Goal: Task Accomplishment & Management: Manage account settings

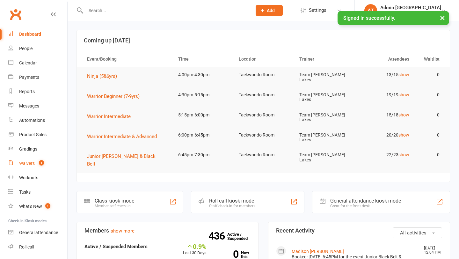
click at [27, 160] on link "Waivers 1" at bounding box center [37, 163] width 59 height 14
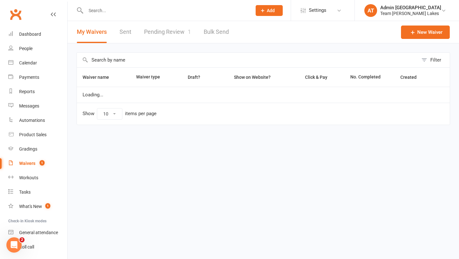
click at [168, 32] on link "Pending Review 1" at bounding box center [167, 32] width 47 height 22
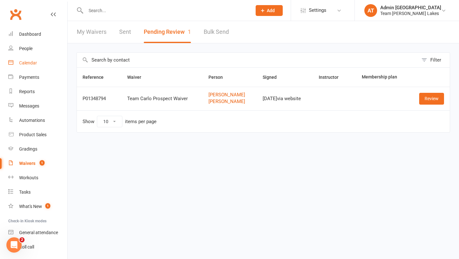
click at [31, 63] on div "Calendar" at bounding box center [28, 62] width 18 height 5
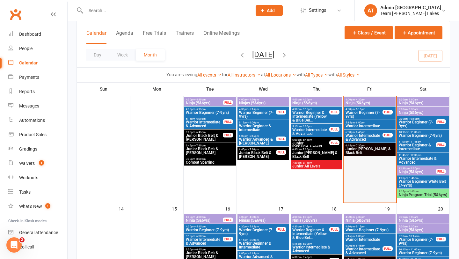
scroll to position [168, 0]
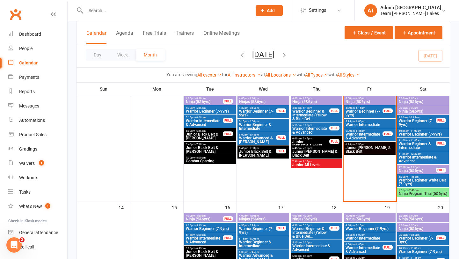
click at [412, 192] on span "Ninja Program Trial (5&6yrs)" at bounding box center [423, 194] width 49 height 4
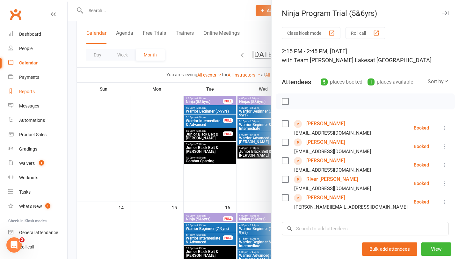
click at [26, 93] on div "Reports" at bounding box center [27, 91] width 16 height 5
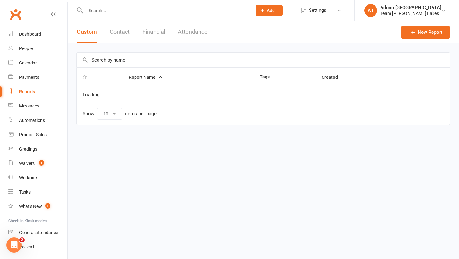
click at [100, 11] on input "text" at bounding box center [166, 10] width 164 height 9
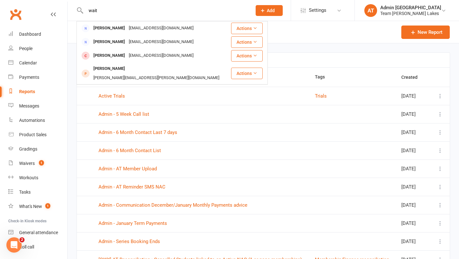
type input "wait"
click at [300, 46] on div "Report Name Tags Created Active Trials Trials [DATE] Admin - 5 Week Call list […" at bounding box center [264, 175] width 392 height 265
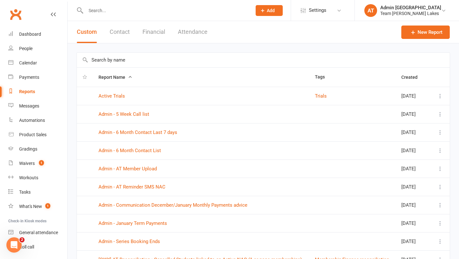
click at [120, 60] on input "text" at bounding box center [263, 60] width 373 height 15
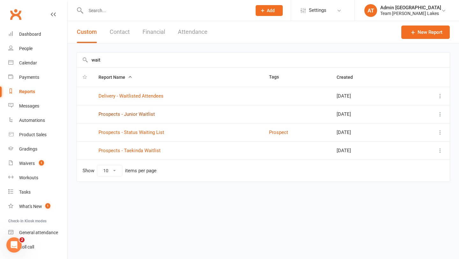
type input "wait"
click at [130, 114] on link "Prospects - Junior Waitlist" at bounding box center [127, 114] width 56 height 6
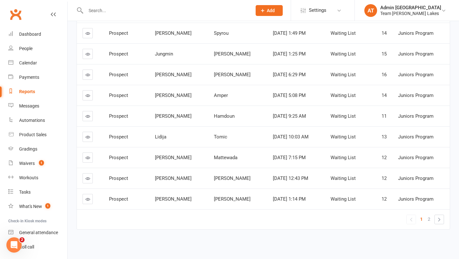
scroll to position [122, 0]
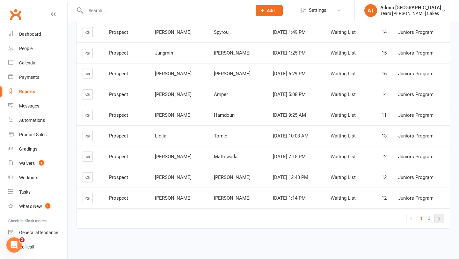
click at [440, 218] on link "»" at bounding box center [439, 218] width 9 height 9
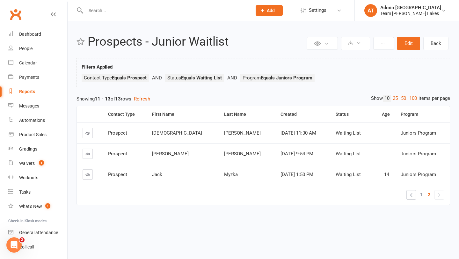
scroll to position [0, 0]
click at [413, 194] on link "«" at bounding box center [411, 194] width 9 height 9
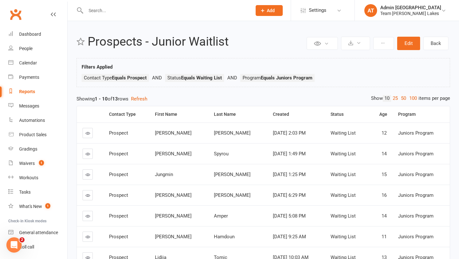
scroll to position [122, 0]
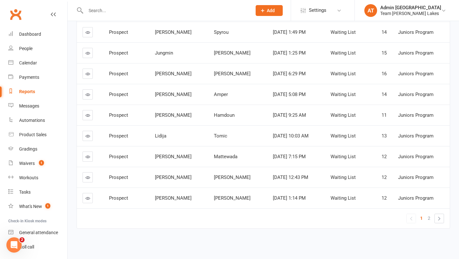
click at [88, 200] on icon at bounding box center [87, 198] width 5 height 5
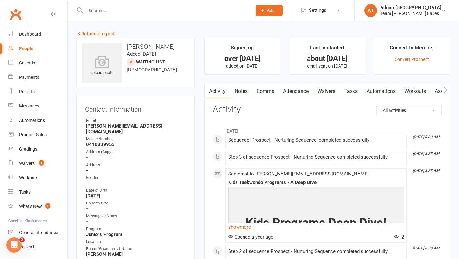
click at [242, 92] on link "Notes" at bounding box center [241, 91] width 22 height 15
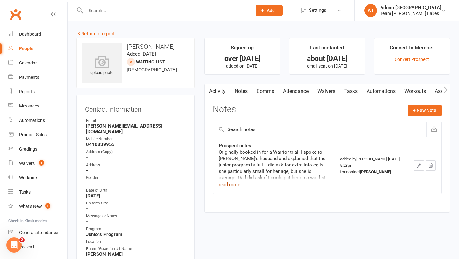
click at [232, 183] on button "read more" at bounding box center [230, 185] width 22 height 8
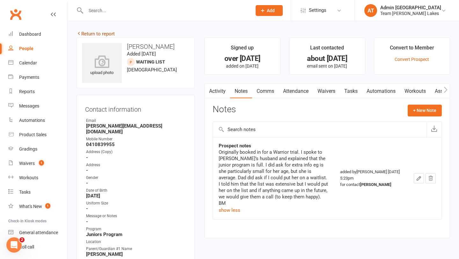
click at [99, 33] on link "Return to report" at bounding box center [96, 34] width 38 height 6
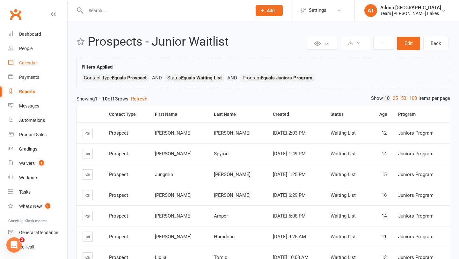
click at [30, 60] on div "Calendar" at bounding box center [28, 62] width 18 height 5
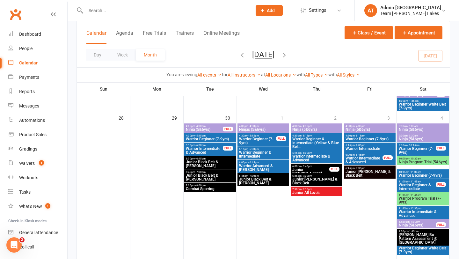
scroll to position [467, 0]
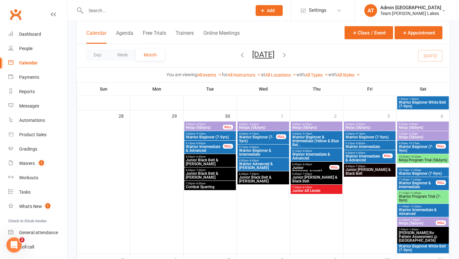
click at [413, 229] on span "- 1:45pm" at bounding box center [413, 229] width 11 height 3
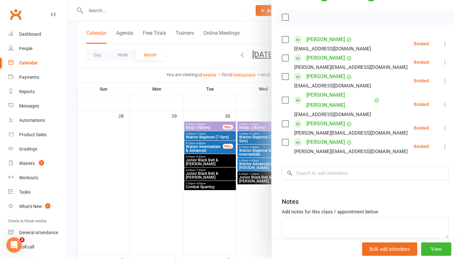
scroll to position [85, 0]
click at [325, 166] on input "search" at bounding box center [365, 172] width 167 height 13
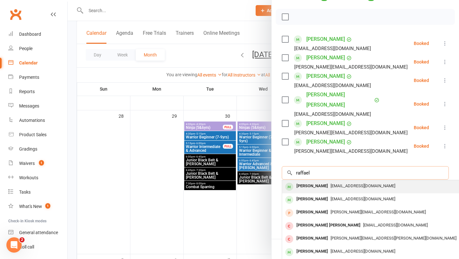
type input "raffael"
click at [315, 181] on div "[PERSON_NAME]" at bounding box center [312, 185] width 37 height 9
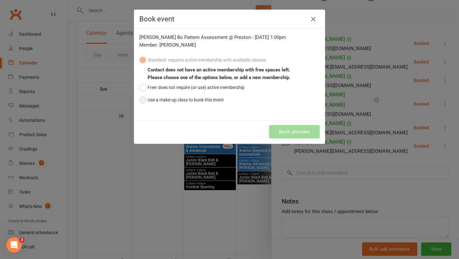
click at [176, 100] on button "Use a make-up class to book this event" at bounding box center [181, 100] width 85 height 12
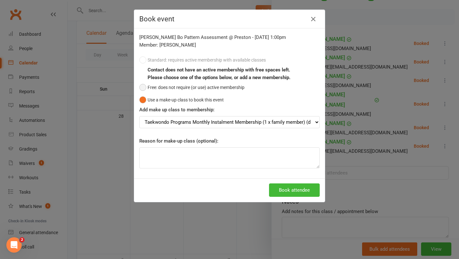
click at [204, 88] on button "Free: does not require (or use) active membership" at bounding box center [191, 87] width 105 height 12
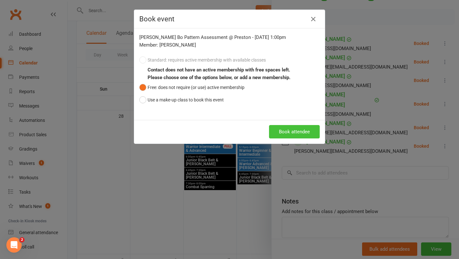
click at [281, 132] on button "Book attendee" at bounding box center [294, 131] width 51 height 13
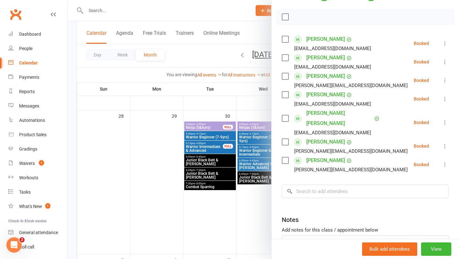
click at [264, 171] on div at bounding box center [264, 129] width 392 height 259
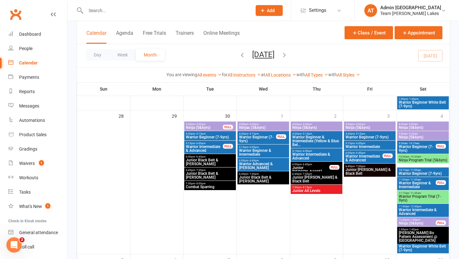
click at [414, 162] on span "Ninja Program Trial (5&6yrs)" at bounding box center [423, 160] width 49 height 4
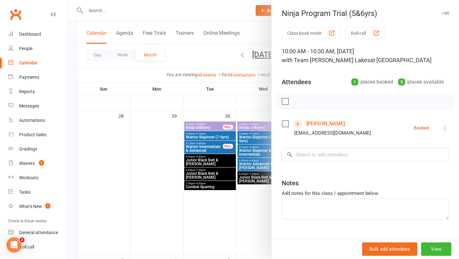
click at [196, 159] on div at bounding box center [264, 129] width 392 height 259
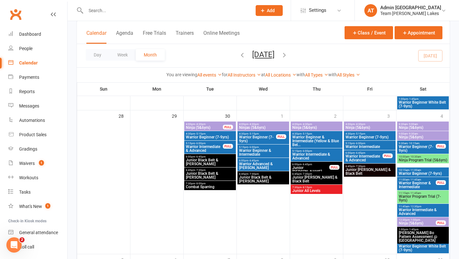
click at [412, 196] on span "Warrior Program Trial (7-9yrs)" at bounding box center [423, 199] width 49 height 8
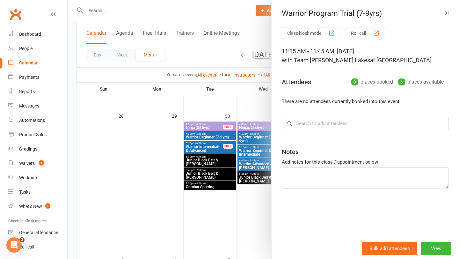
click at [213, 184] on div at bounding box center [264, 129] width 392 height 259
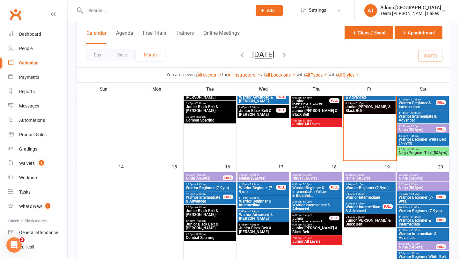
scroll to position [208, 0]
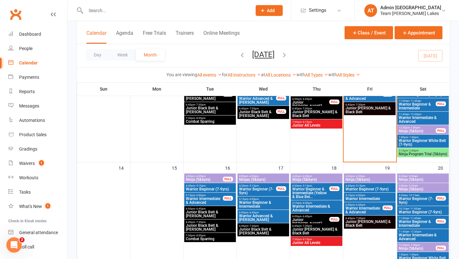
click at [409, 156] on span "Ninja Program Trial (5&6yrs)" at bounding box center [423, 154] width 49 height 4
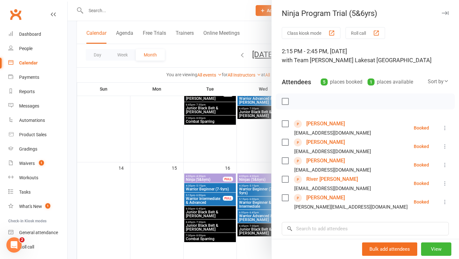
click at [256, 148] on div at bounding box center [264, 129] width 392 height 259
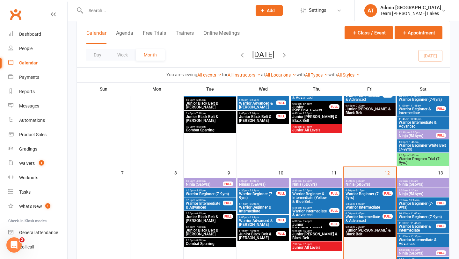
scroll to position [85, 0]
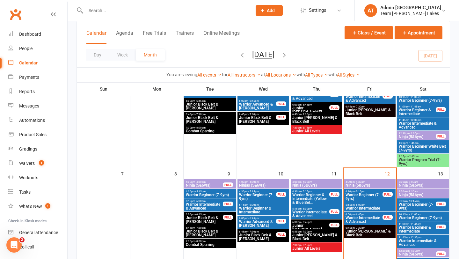
click at [418, 156] on span "- 2:45pm" at bounding box center [413, 156] width 11 height 3
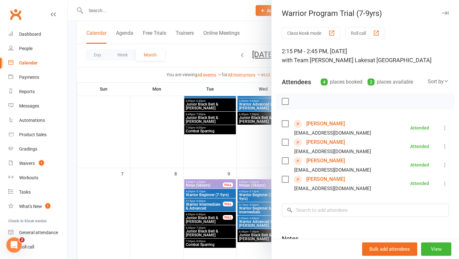
click at [241, 159] on div at bounding box center [264, 129] width 392 height 259
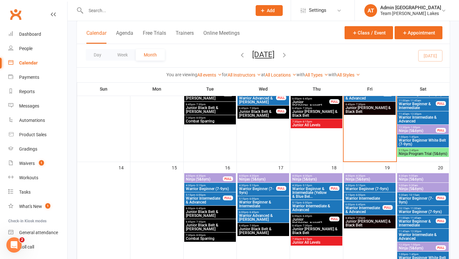
scroll to position [241, 0]
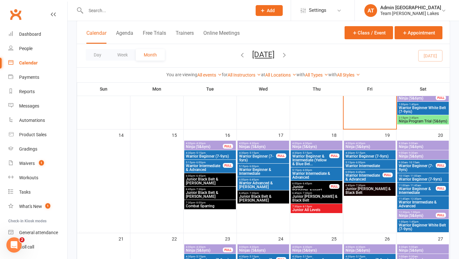
click at [369, 154] on span "Warrior Beginner (7-9yrs)" at bounding box center [369, 156] width 49 height 4
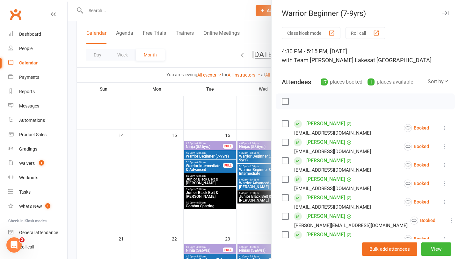
click at [247, 164] on div at bounding box center [264, 129] width 392 height 259
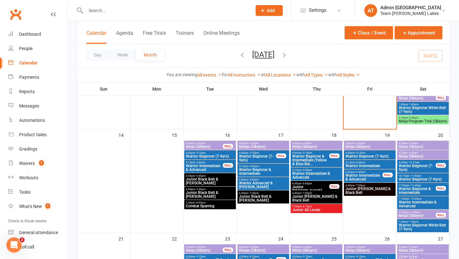
click at [351, 146] on span "Ninja (5&6yrs)" at bounding box center [369, 147] width 49 height 4
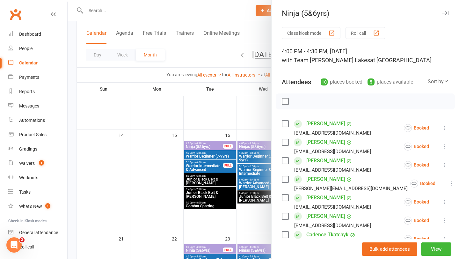
click at [361, 33] on button "Roll call" at bounding box center [366, 33] width 40 height 12
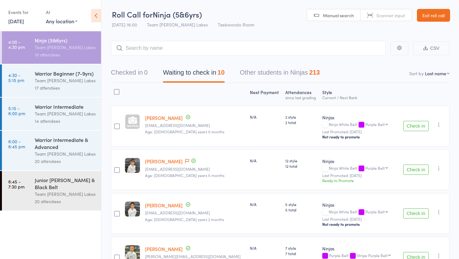
click at [33, 70] on link "4:30 - 5:15 pm Warrior Beginner (7-9yrs) Team [PERSON_NAME] Lakes 17 attendees" at bounding box center [51, 80] width 99 height 33
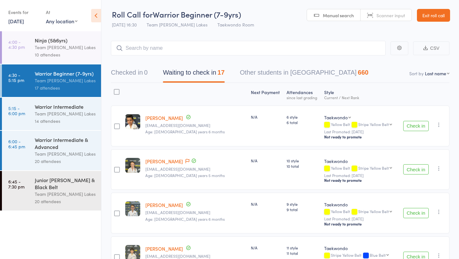
click at [432, 74] on select "First name Last name Birthday [DATE]? Behind on payments? Check in time Next pa…" at bounding box center [437, 73] width 25 height 6
select select "10"
click at [425, 70] on select "First name Last name Birthday [DATE]? Behind on payments? Check in time Next pa…" at bounding box center [437, 73] width 25 height 6
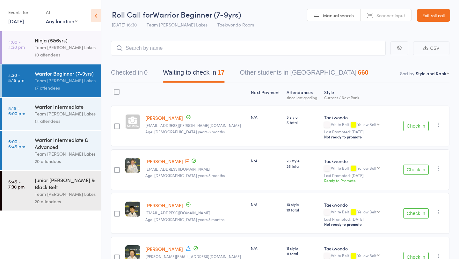
click at [430, 17] on link "Exit roll call" at bounding box center [433, 15] width 33 height 13
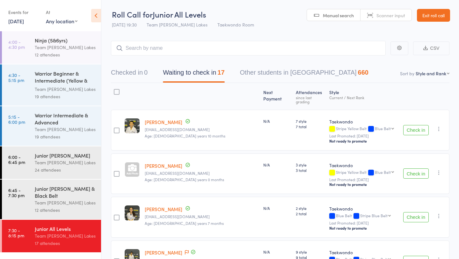
click at [429, 15] on link "Exit roll call" at bounding box center [433, 15] width 33 height 13
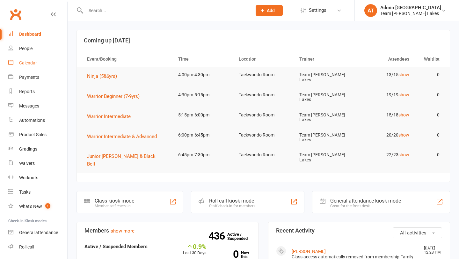
click at [34, 61] on div "Calendar" at bounding box center [28, 62] width 18 height 5
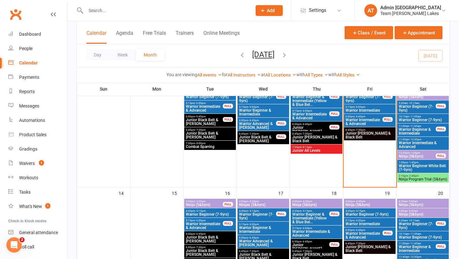
scroll to position [188, 0]
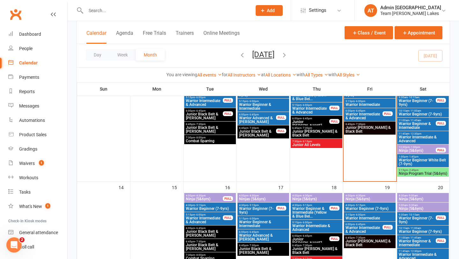
click at [411, 173] on span "Ninja Program Trial (5&6yrs)" at bounding box center [423, 174] width 49 height 4
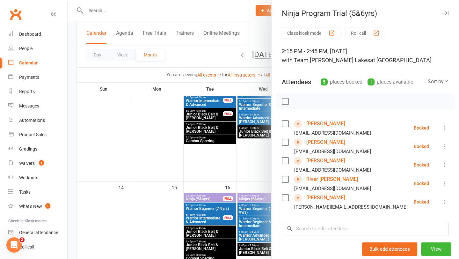
click at [327, 124] on link "[PERSON_NAME]" at bounding box center [325, 124] width 39 height 10
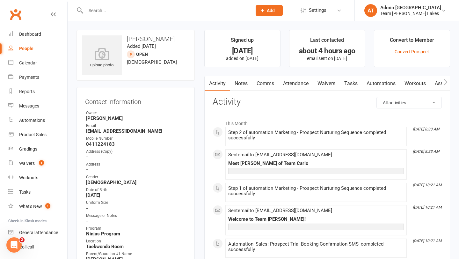
click at [113, 8] on input "text" at bounding box center [166, 10] width 164 height 9
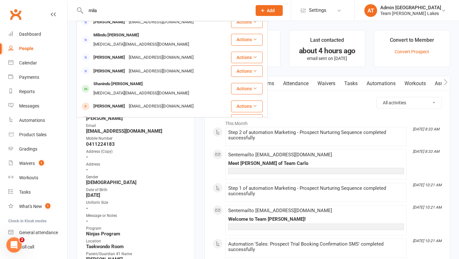
scroll to position [55, 0]
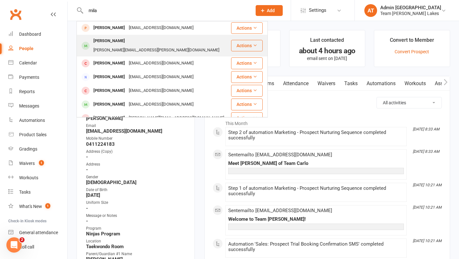
type input "mila"
click at [102, 43] on div "Mila Colley" at bounding box center [109, 40] width 35 height 9
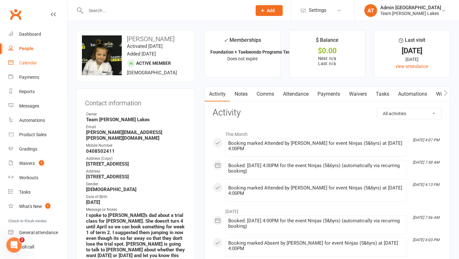
click at [33, 62] on div "Calendar" at bounding box center [28, 62] width 18 height 5
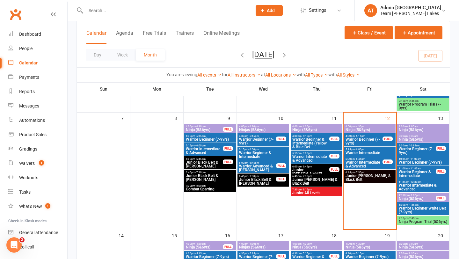
scroll to position [155, 0]
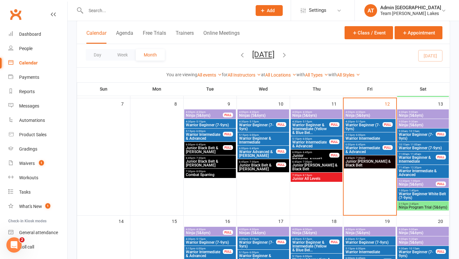
click at [424, 114] on span "Ninja (5&6yrs)" at bounding box center [423, 116] width 49 height 4
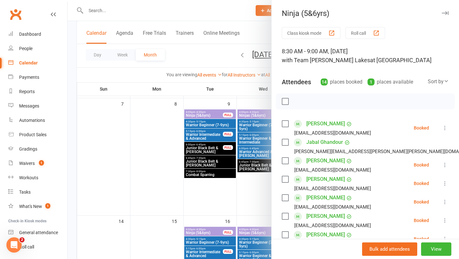
click at [247, 163] on div at bounding box center [264, 129] width 392 height 259
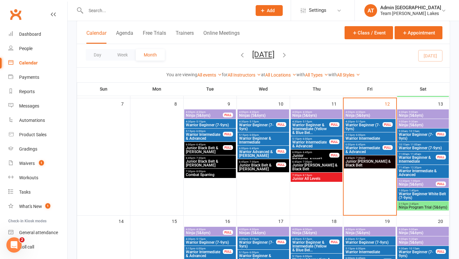
click at [439, 121] on span "9:00am - 9:30am" at bounding box center [423, 121] width 49 height 3
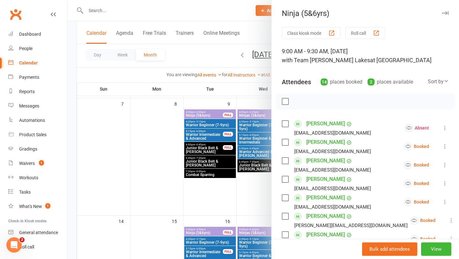
click at [251, 177] on div at bounding box center [264, 129] width 392 height 259
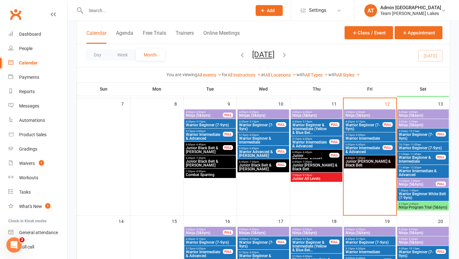
click at [420, 122] on span "9:00am - 9:30am" at bounding box center [423, 121] width 49 height 3
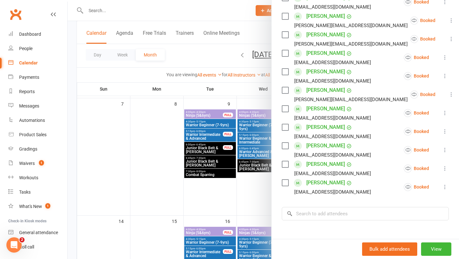
scroll to position [272, 0]
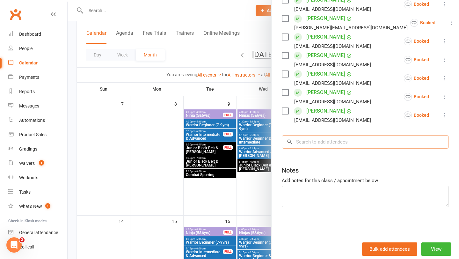
click at [318, 144] on input "search" at bounding box center [365, 141] width 167 height 13
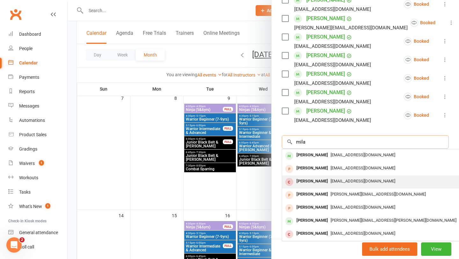
scroll to position [163, 0]
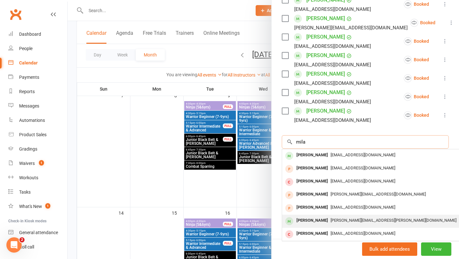
type input "mila"
click at [311, 218] on div "Mila Colley" at bounding box center [312, 220] width 37 height 9
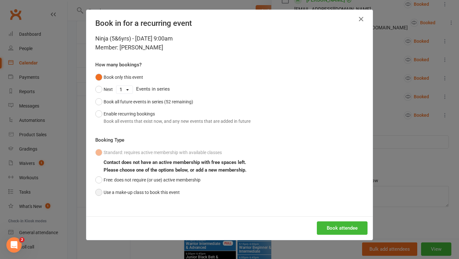
click at [109, 192] on button "Use a make-up class to book this event" at bounding box center [137, 192] width 85 height 12
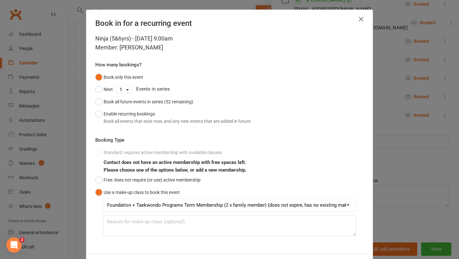
scroll to position [28, 0]
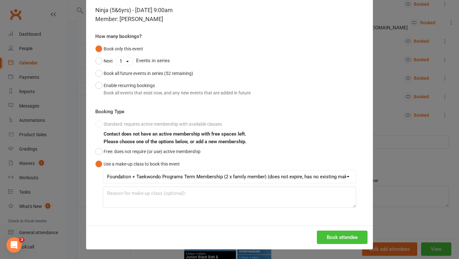
click at [337, 234] on button "Book attendee" at bounding box center [342, 237] width 51 height 13
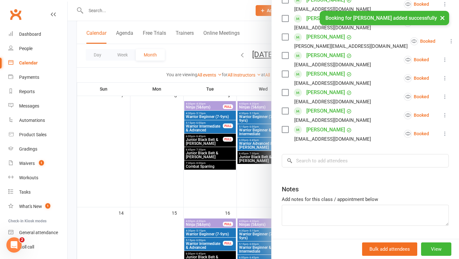
scroll to position [290, 0]
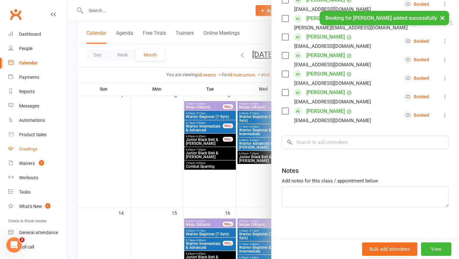
click at [27, 150] on div "Gradings" at bounding box center [28, 148] width 18 height 5
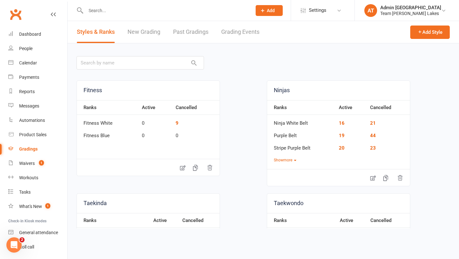
click at [248, 31] on link "Grading Events" at bounding box center [240, 32] width 38 height 22
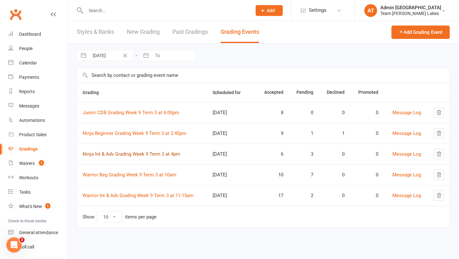
click at [131, 154] on link "Ninja Int & Adv Grading Week 9 Term 3 at 4pm" at bounding box center [132, 154] width 98 height 6
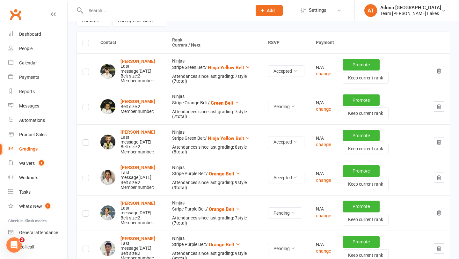
scroll to position [92, 0]
click at [85, 110] on td at bounding box center [86, 105] width 18 height 35
click at [86, 108] on label at bounding box center [86, 108] width 6 height 0
click at [86, 104] on input "checkbox" at bounding box center [86, 104] width 6 height 0
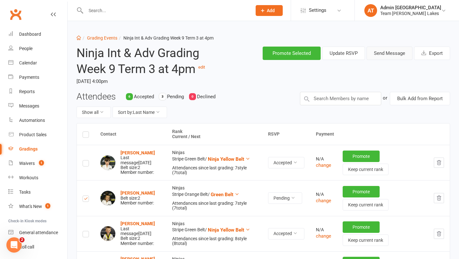
click at [395, 54] on button "Send Message" at bounding box center [390, 53] width 46 height 13
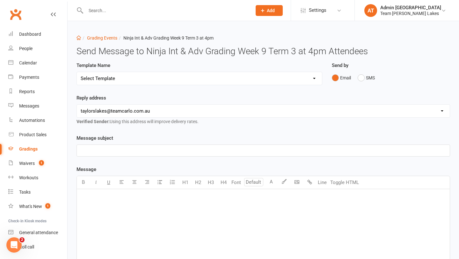
click at [189, 77] on select "Select Template [SMS] Black Belt Payment Advice (Black Belt & Kukkiwon) [SMS] B…" at bounding box center [199, 78] width 245 height 13
select select "20"
click at [77, 72] on select "Select Template [SMS] Black Belt Payment Advice (Black Belt & Kukkiwon) [SMS] B…" at bounding box center [199, 78] width 245 height 13
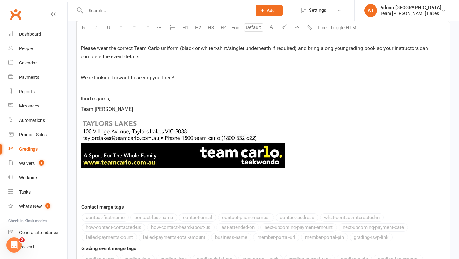
scroll to position [390, 0]
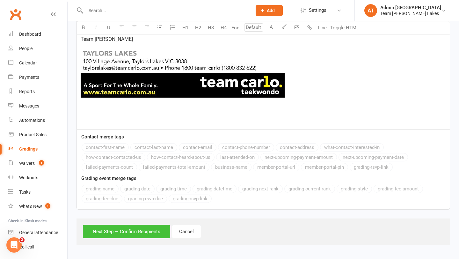
click at [135, 234] on button "Next Step — Confirm Recipients" at bounding box center [126, 231] width 87 height 13
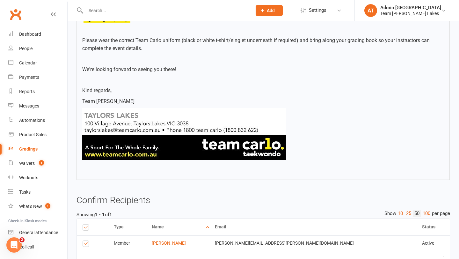
scroll to position [326, 0]
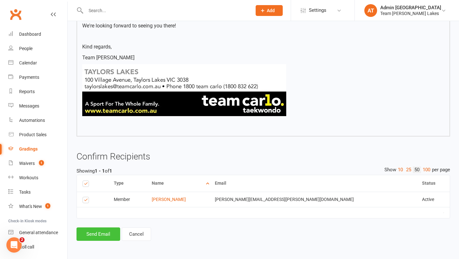
click at [99, 236] on button "Send Email" at bounding box center [99, 233] width 44 height 13
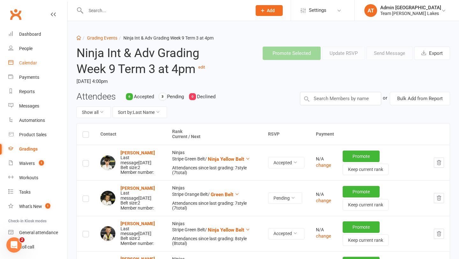
click at [32, 63] on div "Calendar" at bounding box center [28, 62] width 18 height 5
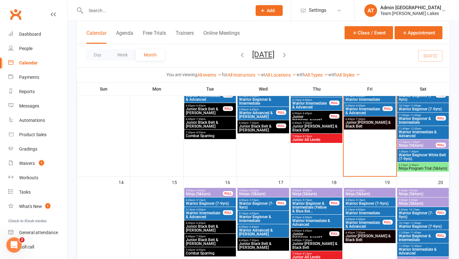
scroll to position [202, 0]
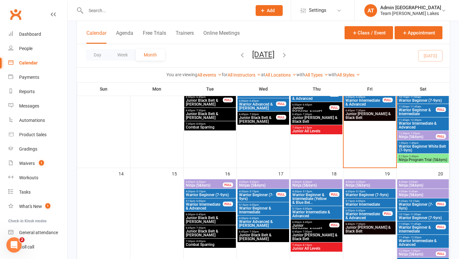
click at [408, 162] on span "Ninja Program Trial (5&6yrs)" at bounding box center [423, 160] width 49 height 4
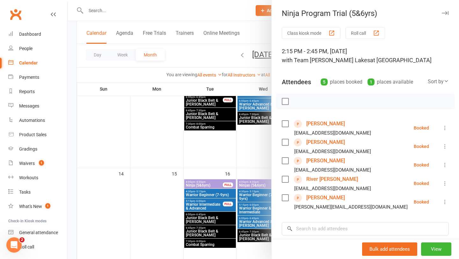
click at [319, 126] on link "[PERSON_NAME]" at bounding box center [325, 124] width 39 height 10
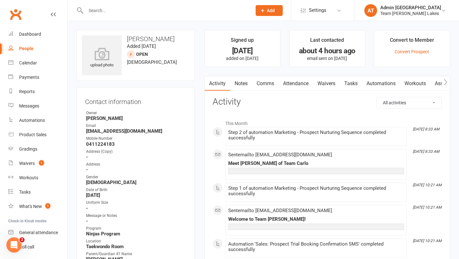
click at [104, 11] on input "text" at bounding box center [166, 10] width 164 height 9
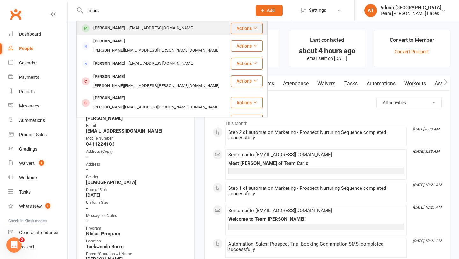
type input "musa"
click at [105, 27] on div "[PERSON_NAME]" at bounding box center [109, 28] width 35 height 9
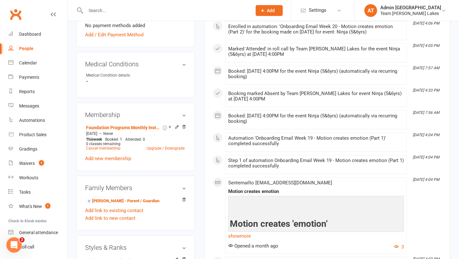
scroll to position [329, 0]
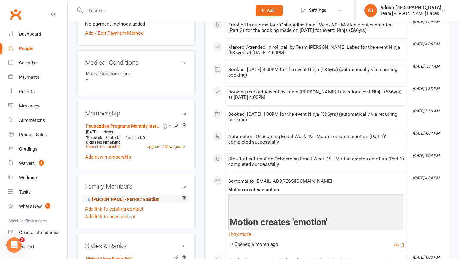
click at [134, 196] on link "Abdulasis Utura - Parent / Guardian" at bounding box center [122, 199] width 73 height 7
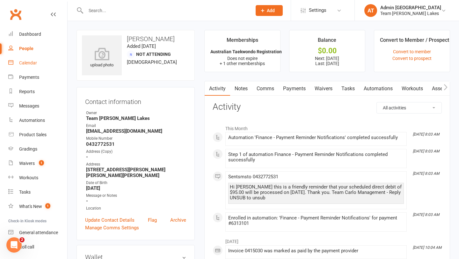
click at [33, 64] on div "Calendar" at bounding box center [28, 62] width 18 height 5
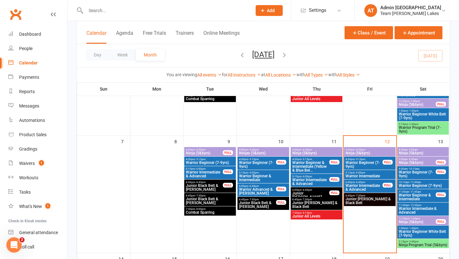
scroll to position [166, 0]
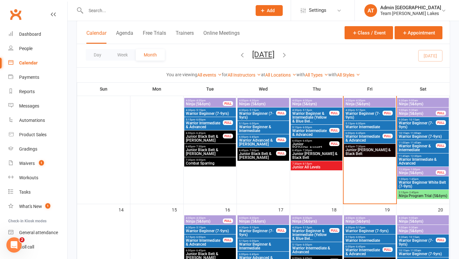
click at [413, 196] on span "Ninja Program Trial (5&6yrs)" at bounding box center [423, 196] width 49 height 4
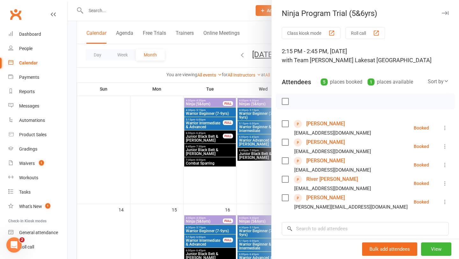
click at [334, 124] on link "[PERSON_NAME]" at bounding box center [325, 124] width 39 height 10
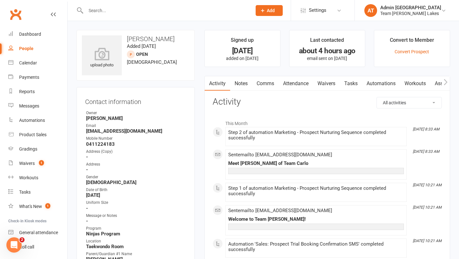
click at [241, 81] on link "Notes" at bounding box center [241, 83] width 22 height 15
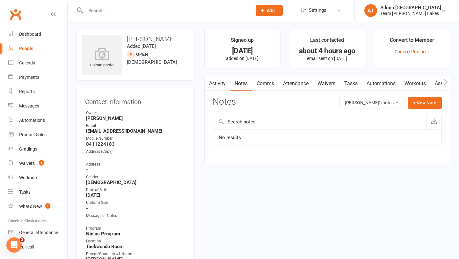
click at [329, 83] on link "Waivers" at bounding box center [326, 83] width 27 height 15
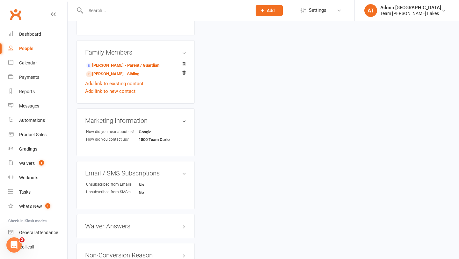
scroll to position [375, 0]
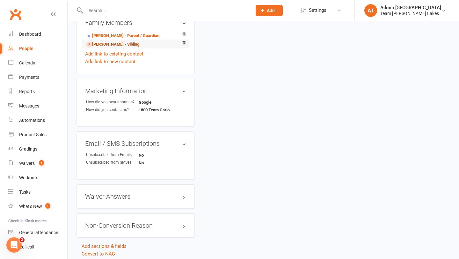
click at [118, 43] on link "Philip Cagoroski - Sibling" at bounding box center [112, 44] width 53 height 7
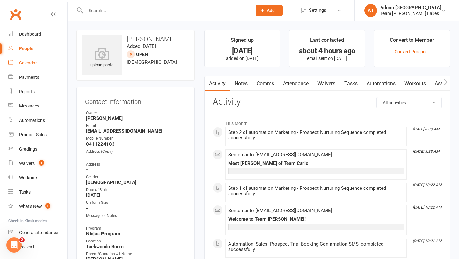
click at [37, 63] on div "Calendar" at bounding box center [28, 62] width 18 height 5
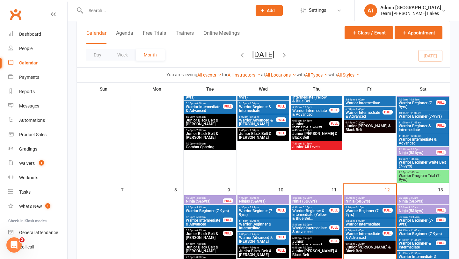
scroll to position [146, 0]
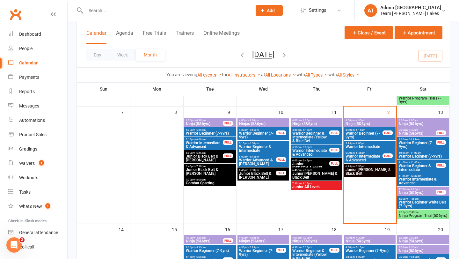
click at [418, 214] on span "Ninja Program Trial (5&6yrs)" at bounding box center [423, 216] width 49 height 4
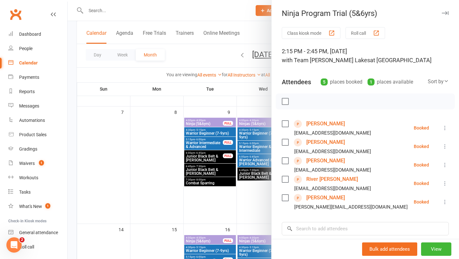
click at [324, 159] on link "[PERSON_NAME]" at bounding box center [325, 161] width 39 height 10
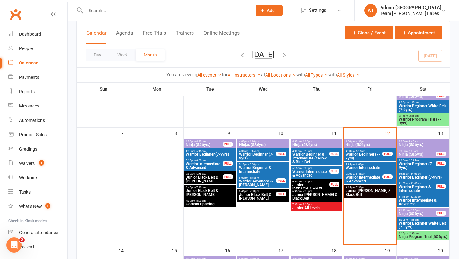
scroll to position [134, 0]
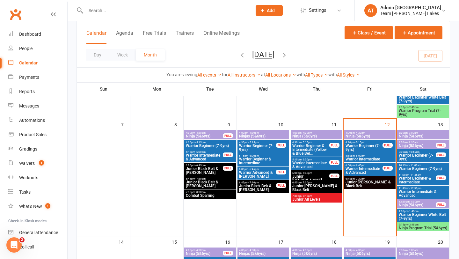
click at [417, 109] on span "Warrior Program Trial (7-9yrs)" at bounding box center [423, 113] width 49 height 8
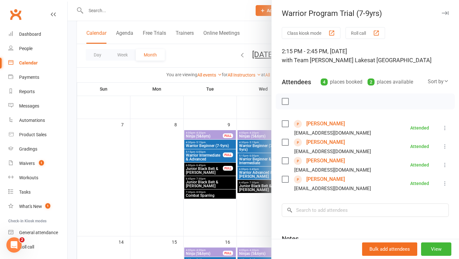
click at [242, 220] on div at bounding box center [264, 129] width 392 height 259
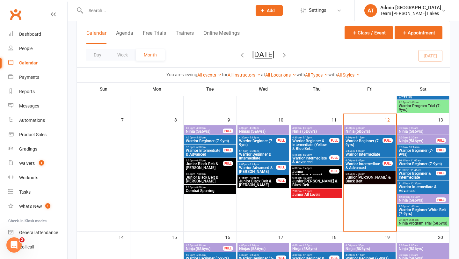
scroll to position [141, 0]
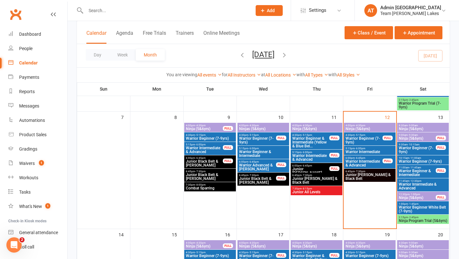
click at [410, 222] on span "Ninja Program Trial (5&6yrs)" at bounding box center [423, 221] width 49 height 4
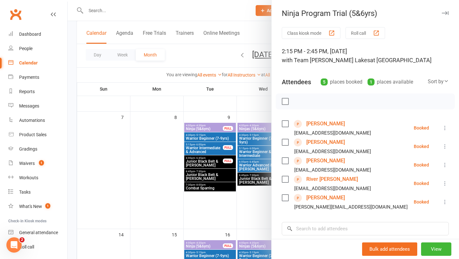
click at [321, 143] on link "[PERSON_NAME]" at bounding box center [325, 142] width 39 height 10
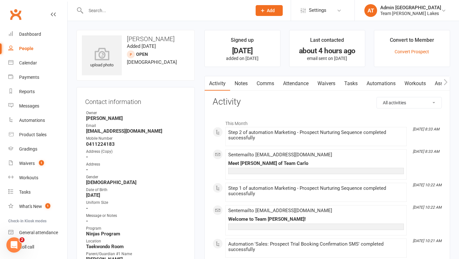
click at [246, 83] on link "Notes" at bounding box center [241, 83] width 22 height 15
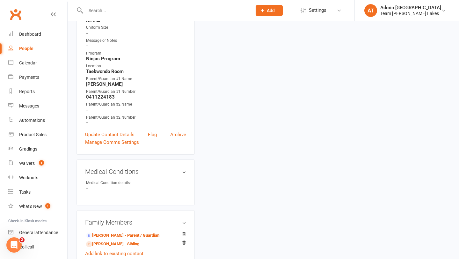
scroll to position [208, 0]
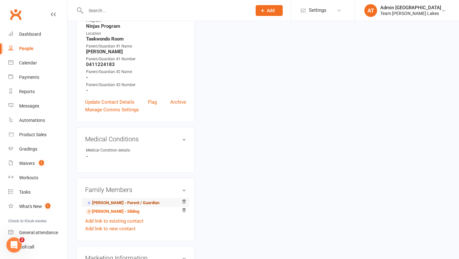
click at [129, 200] on link "Chris Cagoroski - Parent / Guardian" at bounding box center [122, 203] width 73 height 7
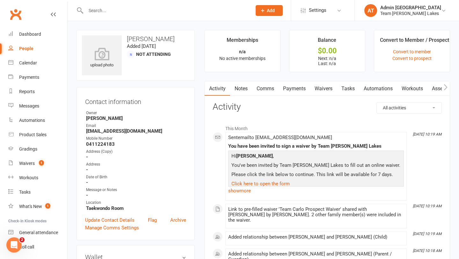
click at [239, 90] on link "Notes" at bounding box center [241, 88] width 22 height 15
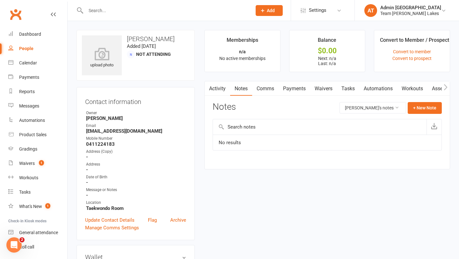
click at [326, 87] on link "Waivers" at bounding box center [323, 88] width 27 height 15
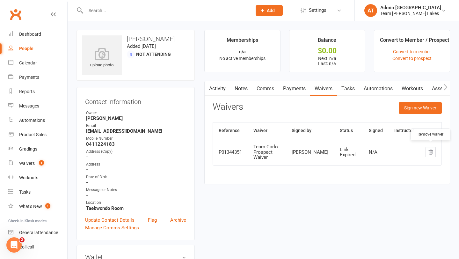
click at [431, 150] on icon "button" at bounding box center [431, 152] width 4 height 4
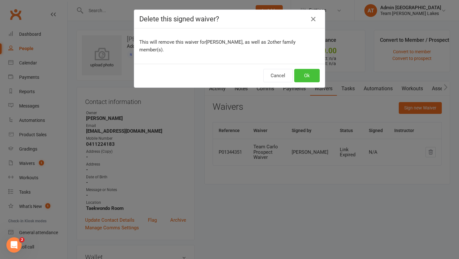
click at [314, 69] on button "Ok" at bounding box center [307, 75] width 26 height 13
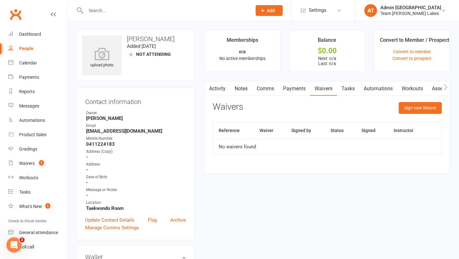
click at [398, 104] on div "Waivers Sign new Waiver" at bounding box center [327, 109] width 229 height 15
click at [405, 109] on button "Sign new Waiver" at bounding box center [420, 107] width 43 height 11
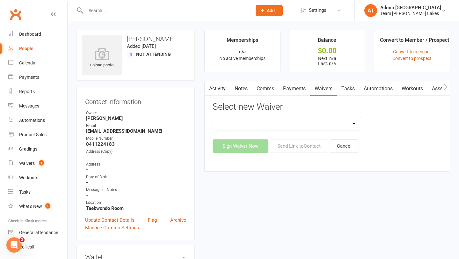
click at [351, 123] on select "Family Program Combination Member Waiver (3+ Family Members) Family Program Com…" at bounding box center [287, 123] width 149 height 13
select select "2"
click at [213, 117] on select "Family Program Combination Member Waiver (3+ Family Members) Family Program Com…" at bounding box center [287, 123] width 149 height 13
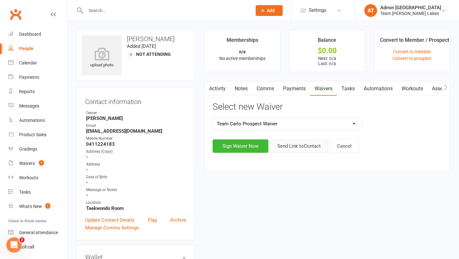
click at [302, 148] on button "Send Link to Contact" at bounding box center [299, 145] width 58 height 13
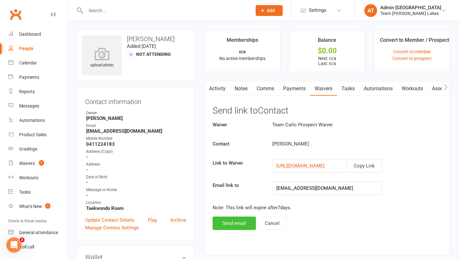
click at [234, 221] on button "Send email" at bounding box center [234, 223] width 43 height 13
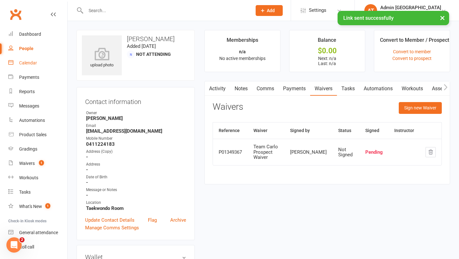
click at [34, 62] on div "Calendar" at bounding box center [28, 62] width 18 height 5
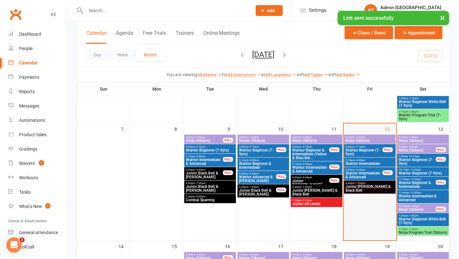
scroll to position [132, 0]
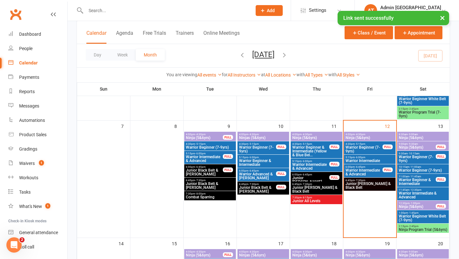
click at [409, 230] on span "Ninja Program Trial (5&6yrs)" at bounding box center [423, 230] width 49 height 4
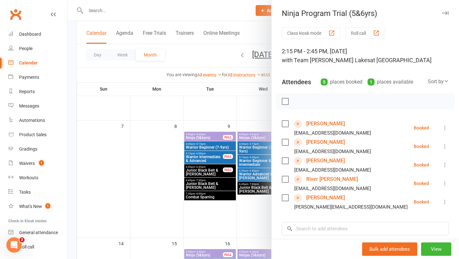
click at [321, 159] on link "[PERSON_NAME]" at bounding box center [325, 161] width 39 height 10
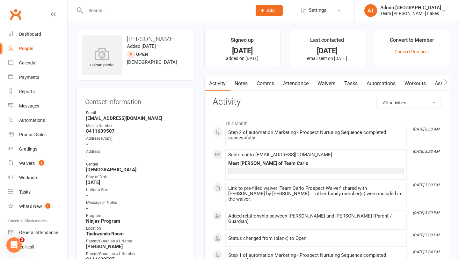
click at [243, 81] on link "Notes" at bounding box center [241, 83] width 22 height 15
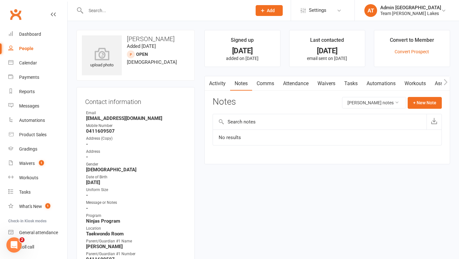
click at [333, 82] on link "Waivers" at bounding box center [326, 83] width 27 height 15
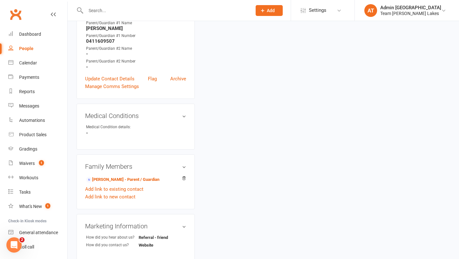
scroll to position [270, 0]
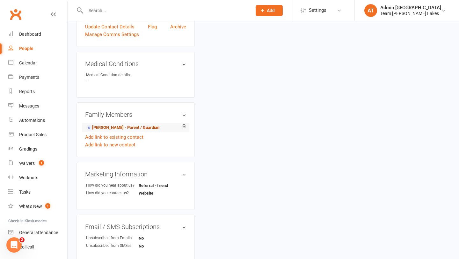
click at [126, 126] on link "Steve Felsinger - Parent / Guardian" at bounding box center [122, 127] width 73 height 7
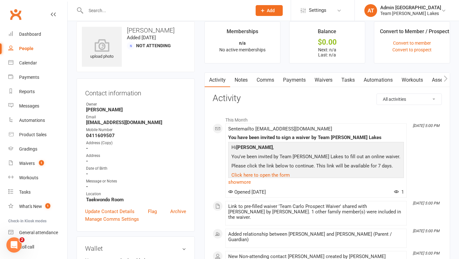
scroll to position [10, 0]
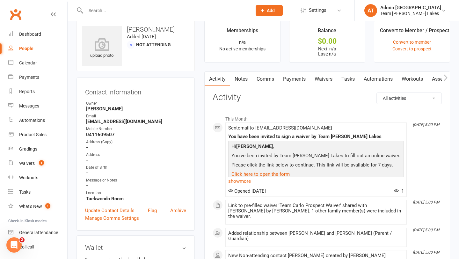
click at [330, 79] on link "Waivers" at bounding box center [323, 79] width 27 height 15
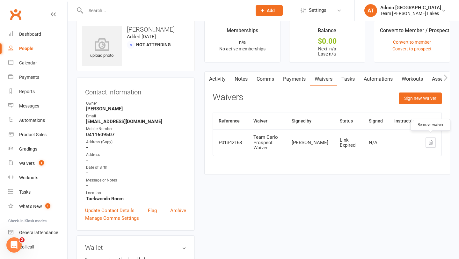
click at [429, 141] on icon "button" at bounding box center [431, 143] width 6 height 6
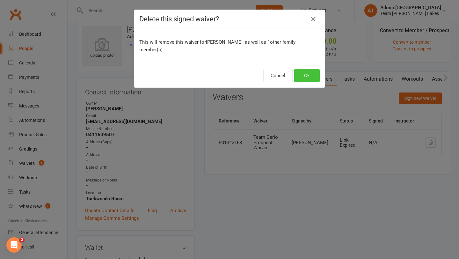
click at [310, 70] on button "Ok" at bounding box center [307, 75] width 26 height 13
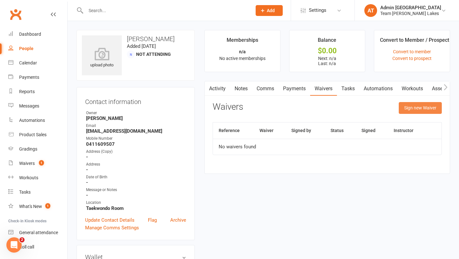
click at [428, 106] on button "Sign new Waiver" at bounding box center [420, 107] width 43 height 11
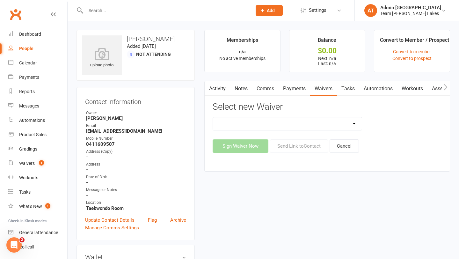
click at [351, 123] on select "Family Program Combination Member Waiver (3+ Family Members) Family Program Com…" at bounding box center [287, 123] width 149 height 13
select select "2"
click at [213, 117] on select "Family Program Combination Member Waiver (3+ Family Members) Family Program Com…" at bounding box center [287, 123] width 149 height 13
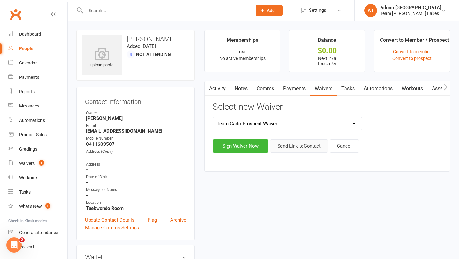
click at [296, 149] on button "Send Link to Contact" at bounding box center [299, 145] width 58 height 13
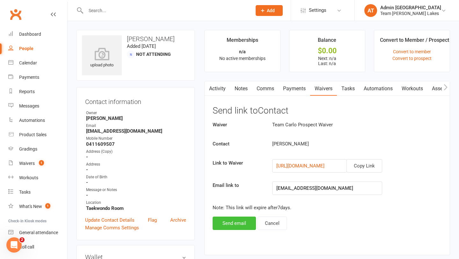
click at [238, 221] on button "Send email" at bounding box center [234, 223] width 43 height 13
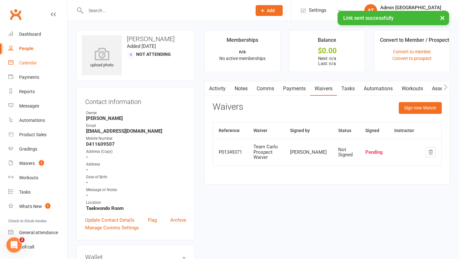
click at [34, 63] on div "Calendar" at bounding box center [28, 62] width 18 height 5
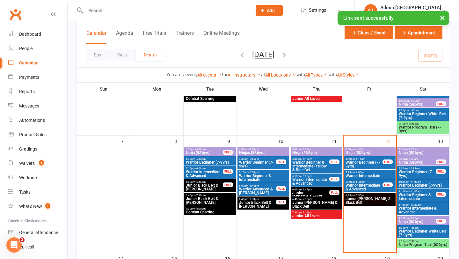
scroll to position [170, 0]
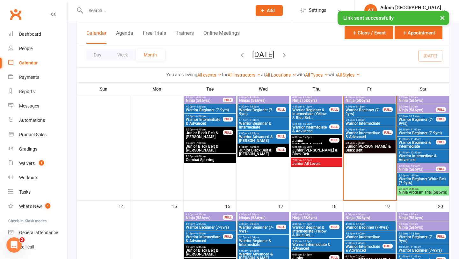
click at [412, 192] on span "Ninja Program Trial (5&6yrs)" at bounding box center [423, 192] width 49 height 4
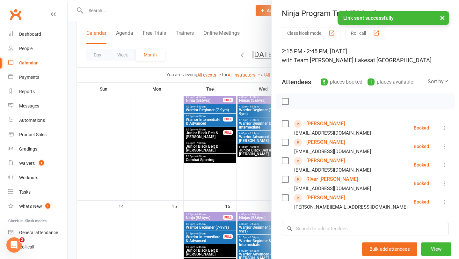
click at [326, 178] on link "River [PERSON_NAME]" at bounding box center [332, 179] width 52 height 10
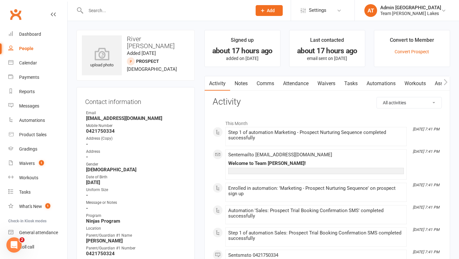
click at [242, 84] on link "Notes" at bounding box center [241, 83] width 22 height 15
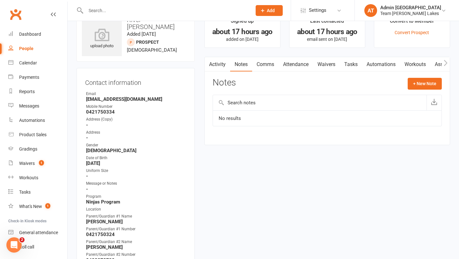
scroll to position [20, 0]
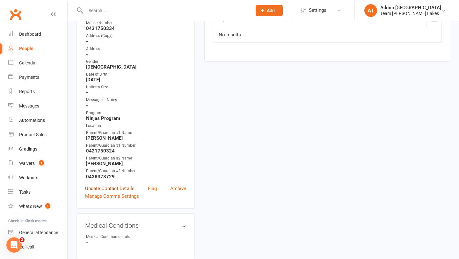
click at [113, 187] on link "Update Contact Details" at bounding box center [109, 189] width 49 height 8
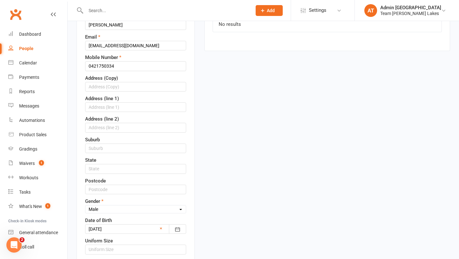
scroll to position [366, 0]
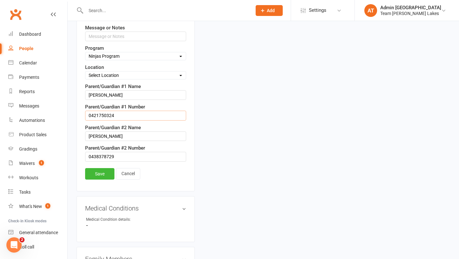
click at [117, 115] on input "string" at bounding box center [135, 116] width 101 height 10
type input "0421750334"
click at [97, 174] on link "Save" at bounding box center [99, 173] width 29 height 11
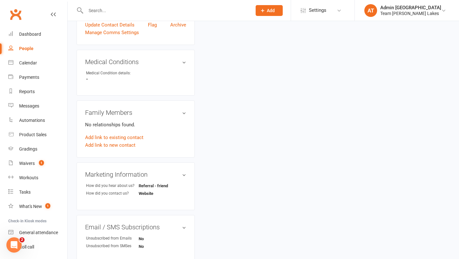
scroll to position [313, 0]
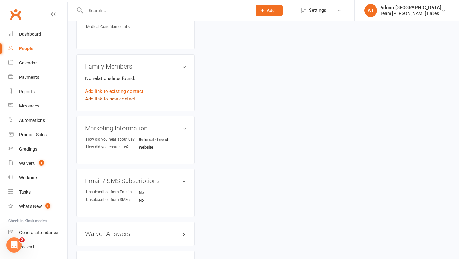
click at [122, 96] on link "Add link to new contact" at bounding box center [110, 99] width 50 height 8
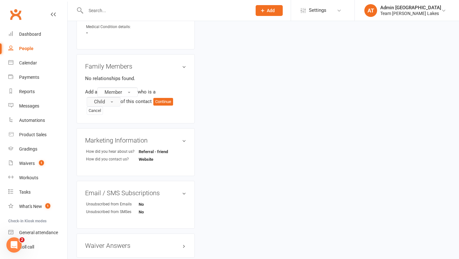
click at [99, 99] on span "Child" at bounding box center [99, 102] width 11 height 6
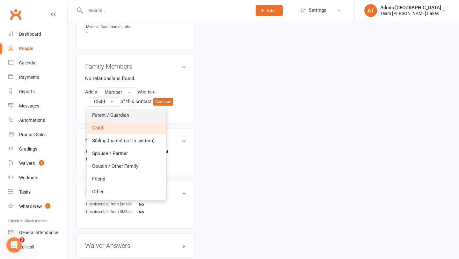
click at [102, 112] on span "Parent / Guardian" at bounding box center [110, 115] width 37 height 6
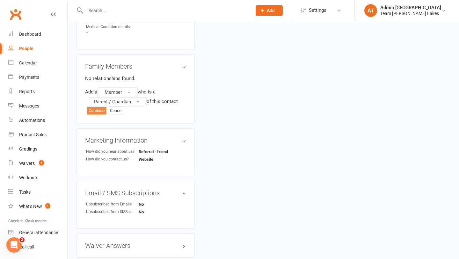
click at [102, 110] on button "Continue" at bounding box center [97, 111] width 20 height 8
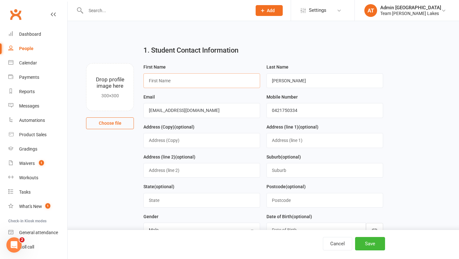
click at [228, 85] on input "text" at bounding box center [202, 80] width 117 height 15
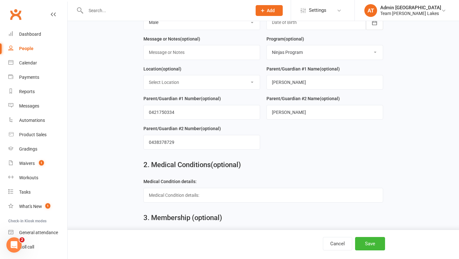
scroll to position [210, 0]
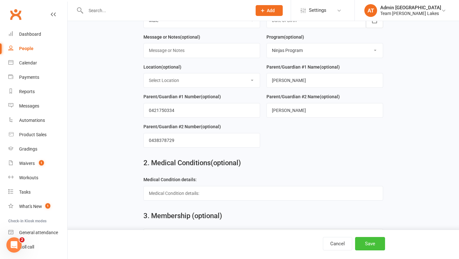
type input "Lisa"
click at [372, 246] on button "Save" at bounding box center [370, 243] width 30 height 13
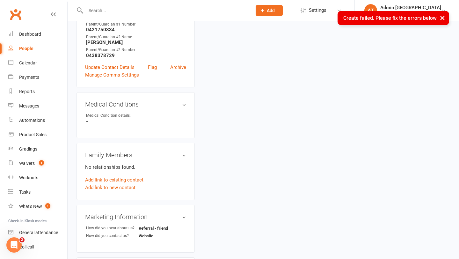
scroll to position [233, 0]
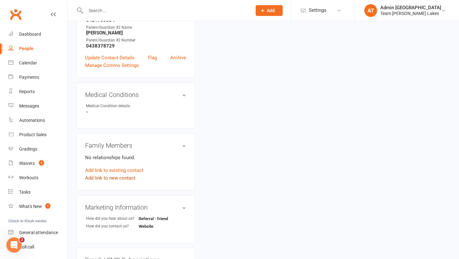
click at [119, 176] on link "Add link to new contact" at bounding box center [110, 178] width 50 height 8
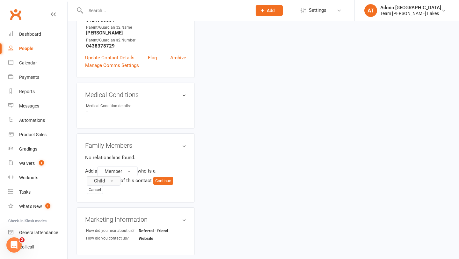
click at [108, 178] on button "Child" at bounding box center [104, 181] width 34 height 10
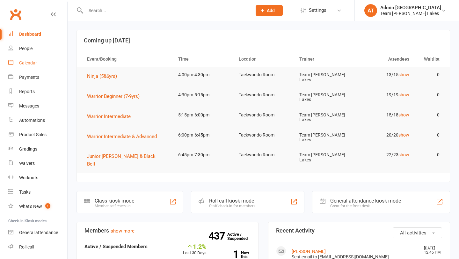
click at [23, 63] on div "Calendar" at bounding box center [28, 62] width 18 height 5
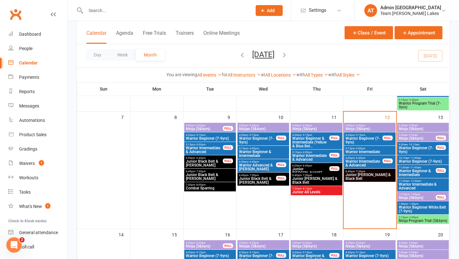
click at [428, 223] on span "Ninja Program Trial (5&6yrs)" at bounding box center [423, 221] width 49 height 4
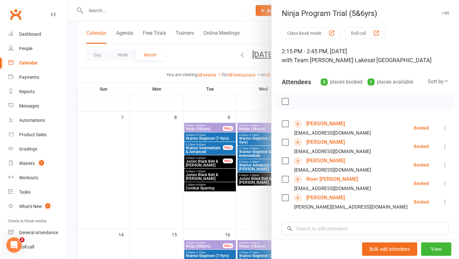
click at [320, 124] on link "[PERSON_NAME]" at bounding box center [325, 124] width 39 height 10
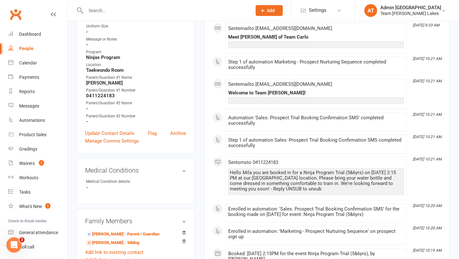
scroll to position [179, 0]
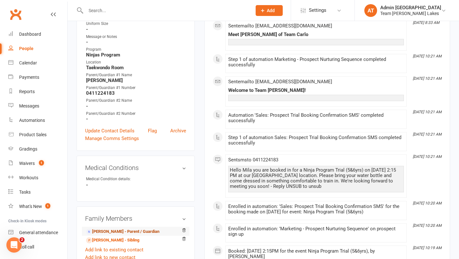
click at [123, 230] on link "Chris Cagoroski - Parent / Guardian" at bounding box center [122, 231] width 73 height 7
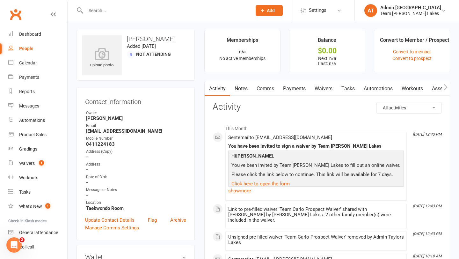
click at [329, 88] on link "Waivers" at bounding box center [323, 88] width 27 height 15
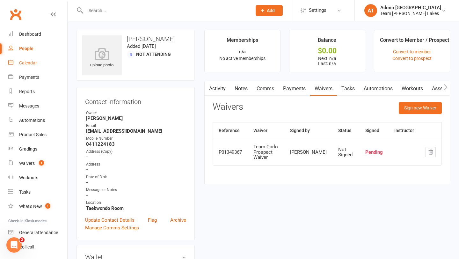
click at [30, 62] on div "Calendar" at bounding box center [28, 62] width 18 height 5
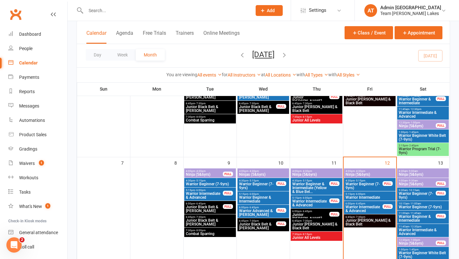
scroll to position [146, 0]
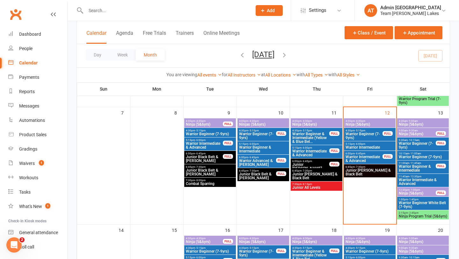
click at [424, 211] on div "2:15pm - 2:45pm Ninja Program Trial (5&6yrs)" at bounding box center [423, 214] width 52 height 9
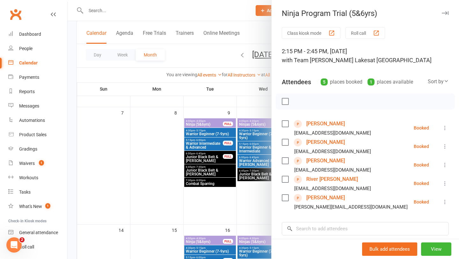
click at [324, 178] on link "River [PERSON_NAME]" at bounding box center [332, 179] width 52 height 10
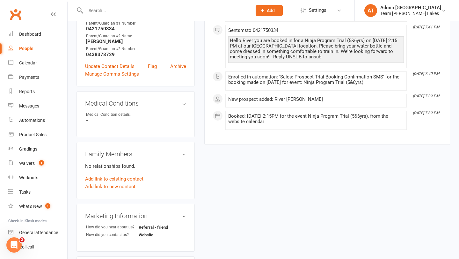
scroll to position [305, 0]
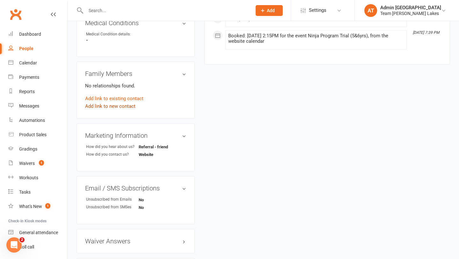
click at [119, 105] on link "Add link to new contact" at bounding box center [110, 106] width 50 height 8
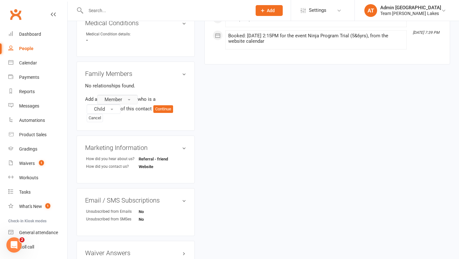
click at [119, 100] on span "Member" at bounding box center [114, 100] width 18 height 6
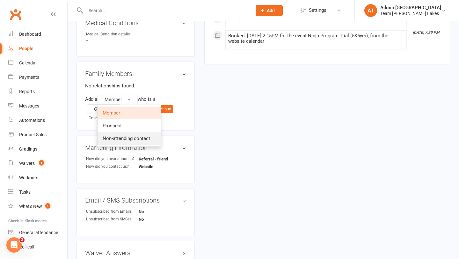
click at [123, 136] on span "Non-attending contact" at bounding box center [127, 139] width 48 height 6
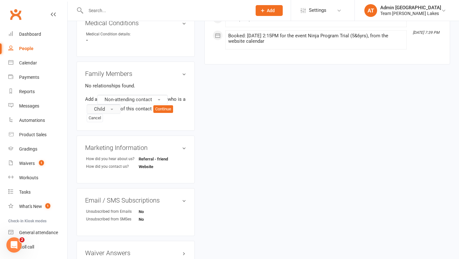
click at [117, 104] on button "Child" at bounding box center [104, 109] width 34 height 10
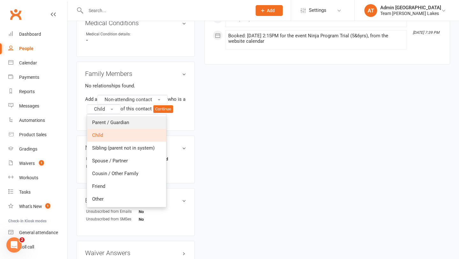
click at [118, 120] on span "Parent / Guardian" at bounding box center [110, 123] width 37 height 6
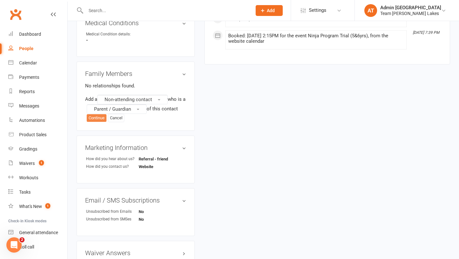
click at [92, 115] on button "Continue" at bounding box center [97, 118] width 20 height 8
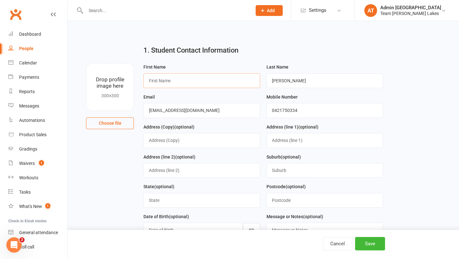
click at [215, 78] on input "text" at bounding box center [202, 80] width 117 height 15
type input "Lisa"
click at [368, 246] on button "Save" at bounding box center [370, 243] width 30 height 13
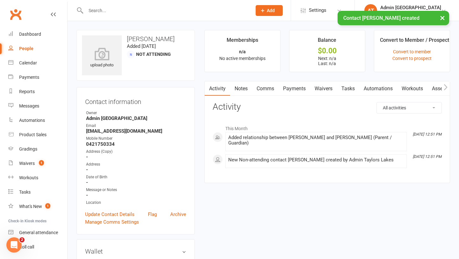
click at [329, 87] on link "Waivers" at bounding box center [323, 88] width 27 height 15
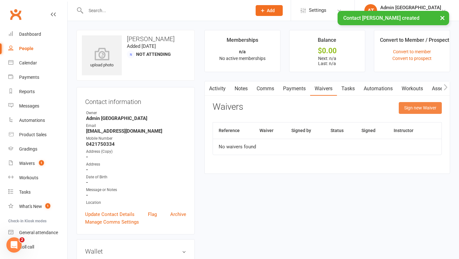
click at [408, 105] on button "Sign new Waiver" at bounding box center [420, 107] width 43 height 11
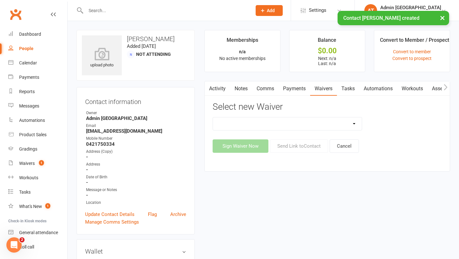
click at [341, 120] on select "Family Program Combination Member Waiver (3+ Family Members) Family Program Com…" at bounding box center [287, 123] width 149 height 13
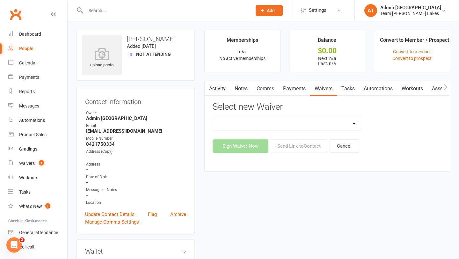
select select "2"
click at [213, 117] on select "Family Program Combination Member Waiver (3+ Family Members) Family Program Com…" at bounding box center [287, 123] width 149 height 13
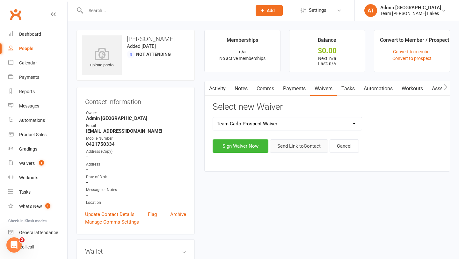
click at [296, 145] on button "Send Link to Contact" at bounding box center [299, 145] width 58 height 13
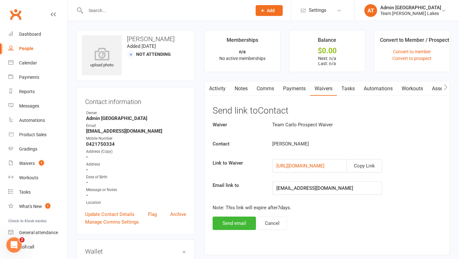
click at [224, 230] on div "Activity Notes Comms Payments Waivers Tasks Automations Workouts Assessments Cr…" at bounding box center [327, 168] width 246 height 174
click at [224, 226] on button "Send email" at bounding box center [234, 223] width 43 height 13
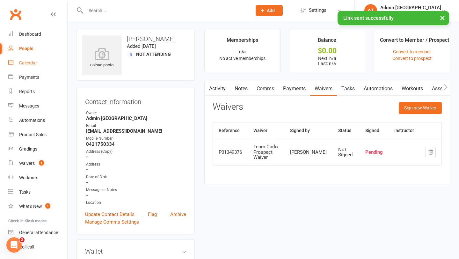
click at [29, 63] on div "Calendar" at bounding box center [28, 62] width 18 height 5
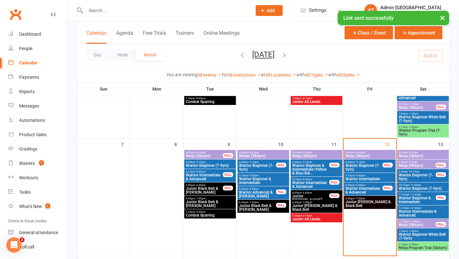
scroll to position [163, 0]
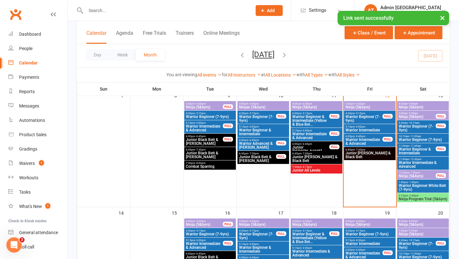
click at [416, 200] on span "Ninja Program Trial (5&6yrs)" at bounding box center [423, 199] width 49 height 4
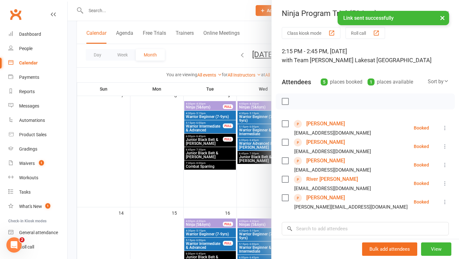
click at [326, 196] on link "[PERSON_NAME]" at bounding box center [325, 198] width 39 height 10
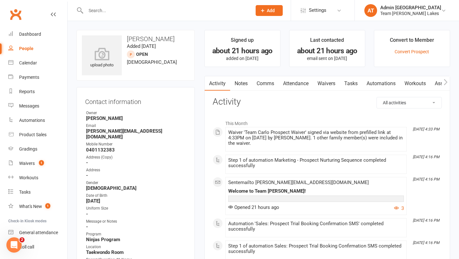
click at [242, 85] on link "Notes" at bounding box center [241, 83] width 22 height 15
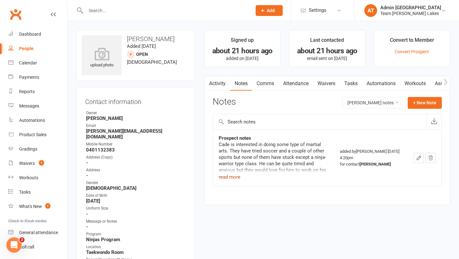
click at [228, 178] on button "read more" at bounding box center [230, 177] width 22 height 8
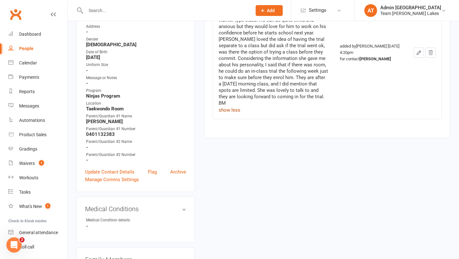
scroll to position [182, 0]
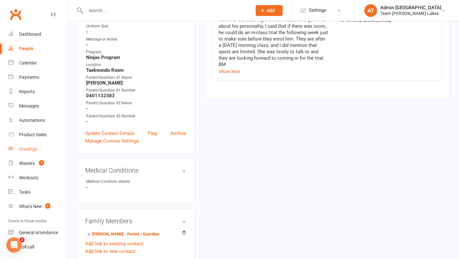
click at [27, 148] on div "Gradings" at bounding box center [28, 148] width 18 height 5
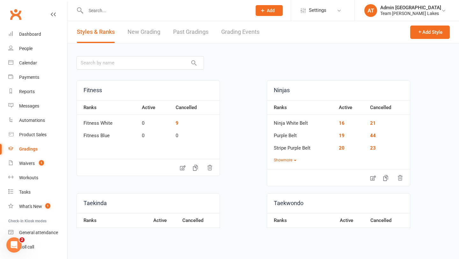
click at [254, 29] on link "Grading Events" at bounding box center [240, 32] width 38 height 22
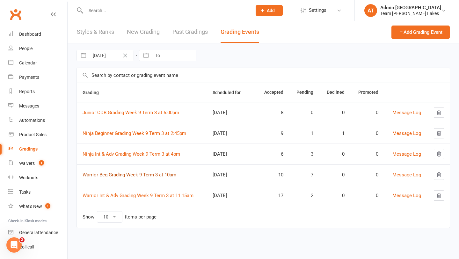
click at [114, 174] on link "Warrior Beg Grading Week 9 Term 3 at 10am" at bounding box center [130, 175] width 94 height 6
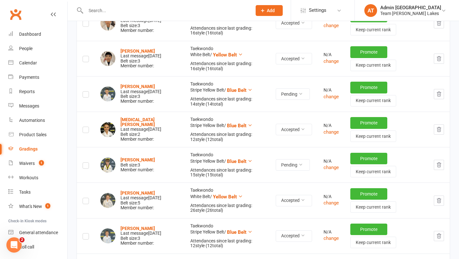
scroll to position [219, 0]
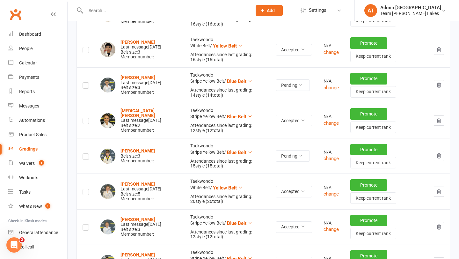
click at [441, 155] on icon "button" at bounding box center [439, 156] width 6 height 6
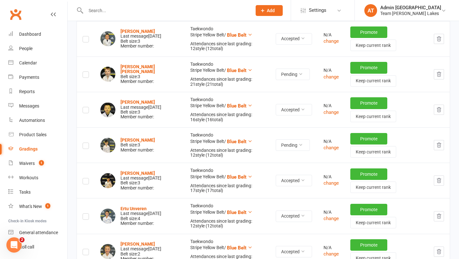
scroll to position [409, 0]
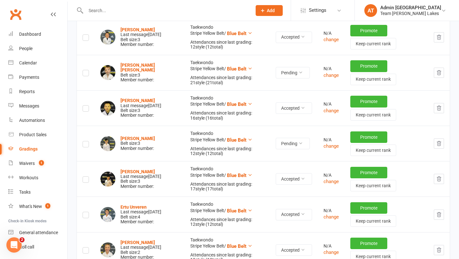
click at [438, 143] on icon "button" at bounding box center [439, 143] width 4 height 4
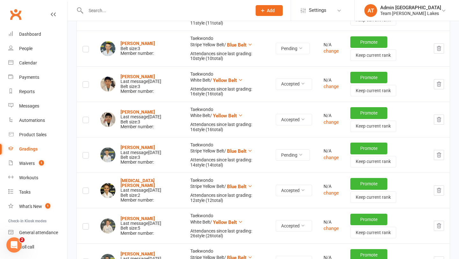
scroll to position [0, 0]
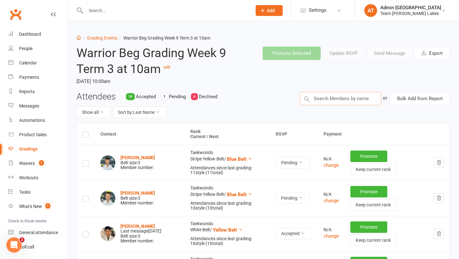
click at [331, 100] on input "text" at bounding box center [340, 98] width 81 height 13
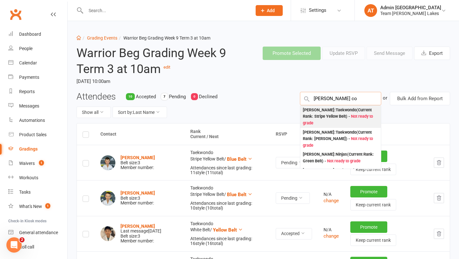
type input "thomas co"
click at [325, 108] on div "Thomas Coppock : Taekwondo (Current Rank: Stripe Yellow Belt ) - Not ready to g…" at bounding box center [341, 117] width 76 height 20
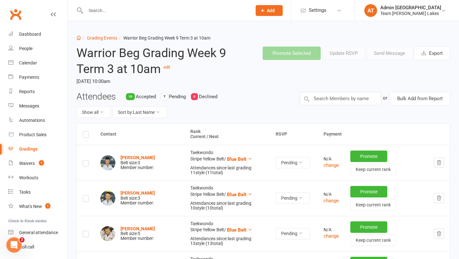
click at [86, 235] on label at bounding box center [86, 235] width 6 height 0
click at [86, 231] on input "checkbox" at bounding box center [86, 231] width 6 height 0
click at [86, 235] on label at bounding box center [86, 235] width 6 height 0
click at [86, 231] on input "checkbox" at bounding box center [86, 231] width 6 height 0
click at [86, 235] on label at bounding box center [86, 235] width 6 height 0
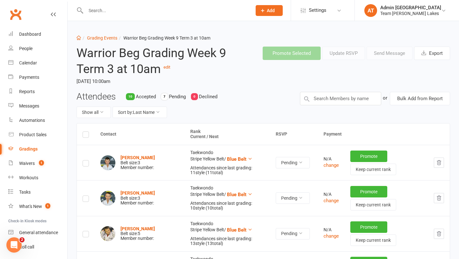
click at [86, 231] on input "checkbox" at bounding box center [86, 231] width 6 height 0
click at [380, 52] on button "Send Message" at bounding box center [390, 53] width 46 height 13
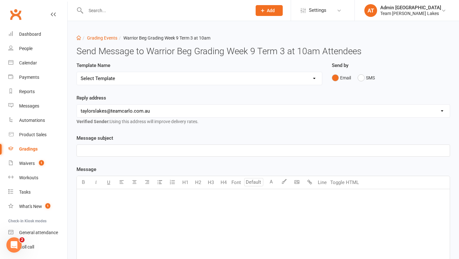
click at [219, 78] on select "Select Template [SMS] Black Belt Payment Advice (Black Belt & Kukkiwon) [SMS] B…" at bounding box center [199, 78] width 245 height 13
select select "20"
click at [77, 72] on select "Select Template [SMS] Black Belt Payment Advice (Black Belt & Kukkiwon) [SMS] B…" at bounding box center [199, 78] width 245 height 13
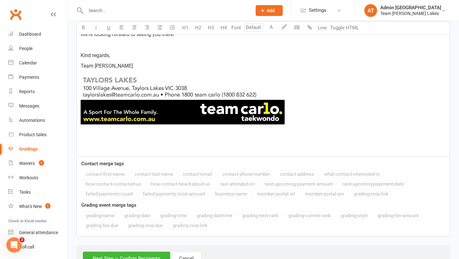
scroll to position [390, 0]
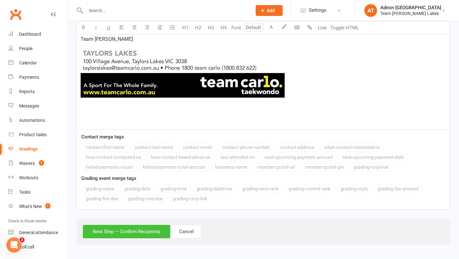
click at [139, 234] on button "Next Step — Confirm Recipients" at bounding box center [126, 231] width 87 height 13
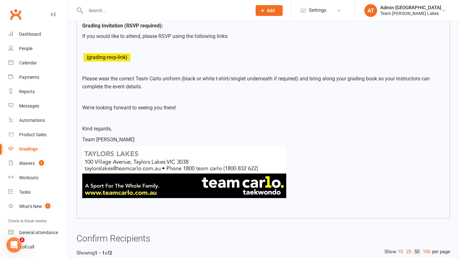
scroll to position [342, 0]
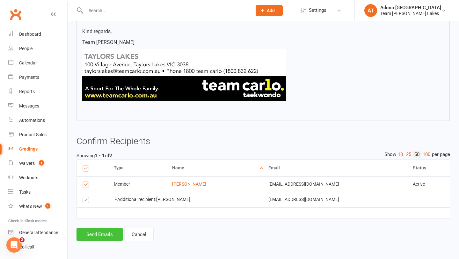
click at [96, 232] on button "Send Emails" at bounding box center [100, 234] width 46 height 13
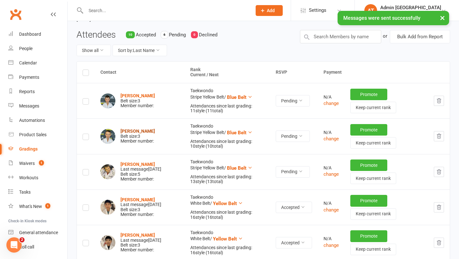
scroll to position [68, 0]
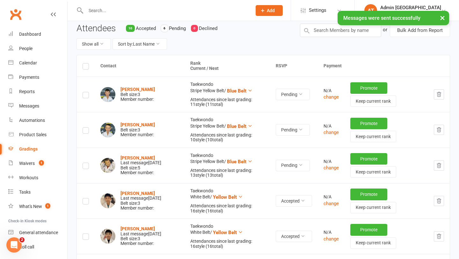
click at [86, 167] on label at bounding box center [86, 167] width 6 height 0
click at [86, 163] on input "checkbox" at bounding box center [86, 163] width 6 height 0
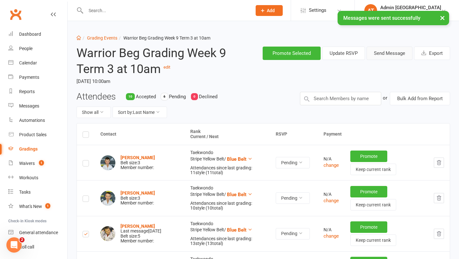
click at [389, 55] on button "Send Message" at bounding box center [390, 53] width 46 height 13
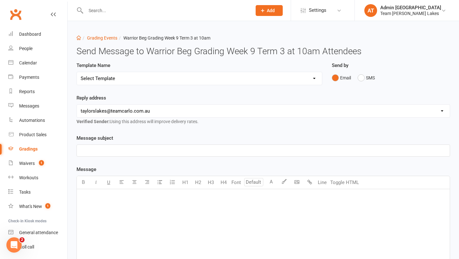
click at [195, 78] on select "Select Template [SMS] Black Belt Payment Advice (Black Belt & Kukkiwon) [SMS] B…" at bounding box center [199, 78] width 245 height 13
select select "22"
click at [77, 72] on select "Select Template [SMS] Black Belt Payment Advice (Black Belt & Kukkiwon) [SMS] B…" at bounding box center [199, 78] width 245 height 13
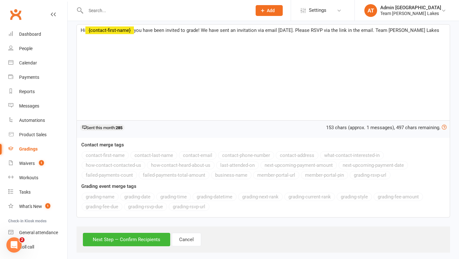
scroll to position [121, 0]
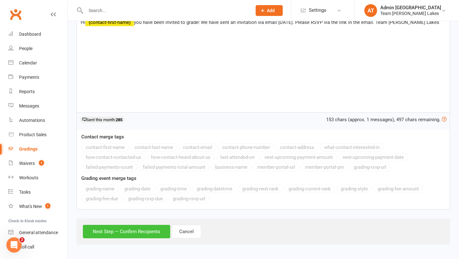
click at [137, 233] on button "Next Step — Confirm Recipients" at bounding box center [126, 231] width 87 height 13
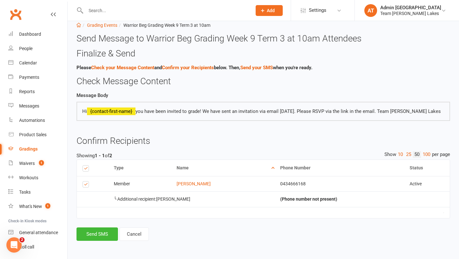
scroll to position [0, 0]
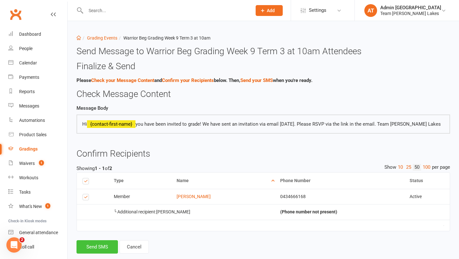
click at [103, 245] on button "Send SMS" at bounding box center [97, 246] width 41 height 13
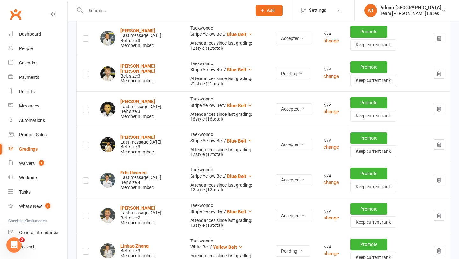
scroll to position [445, 0]
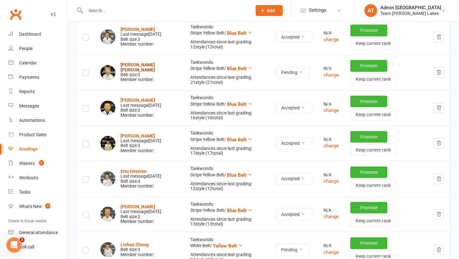
click at [128, 66] on strong "Cooper Kerr" at bounding box center [138, 67] width 34 height 10
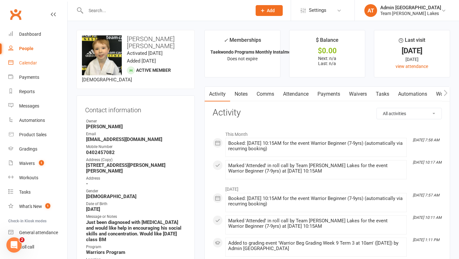
click at [31, 63] on div "Calendar" at bounding box center [28, 62] width 18 height 5
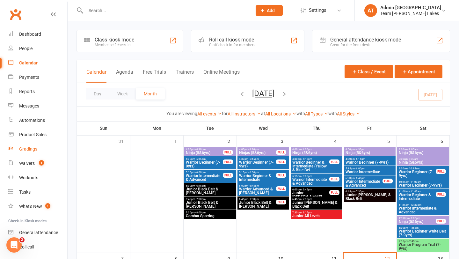
click at [33, 148] on div "Gradings" at bounding box center [28, 148] width 18 height 5
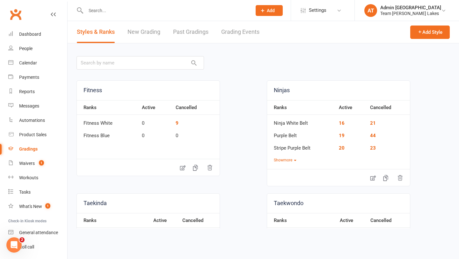
click at [241, 33] on link "Grading Events" at bounding box center [240, 32] width 38 height 22
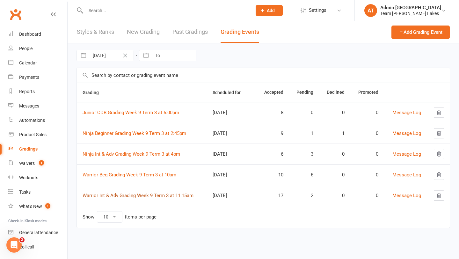
click at [141, 195] on link "Warrior Int & Adv Grading Week 9 Term 3 at 11:15am" at bounding box center [138, 196] width 111 height 6
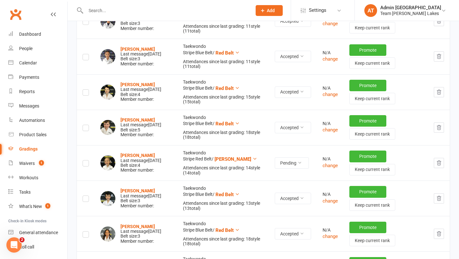
scroll to position [194, 0]
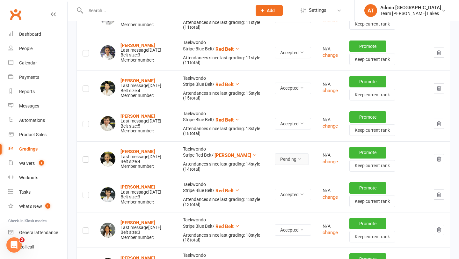
click at [289, 161] on button "Pending" at bounding box center [292, 158] width 34 height 11
click at [286, 169] on link "Accepted" at bounding box center [274, 173] width 63 height 13
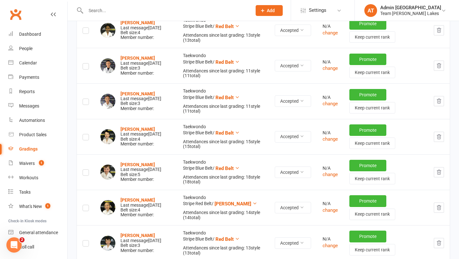
scroll to position [0, 0]
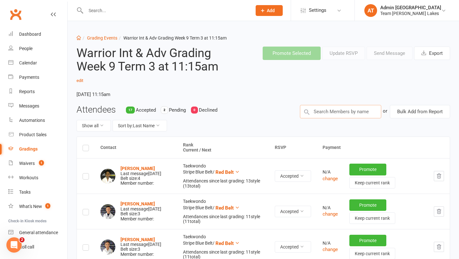
click at [314, 115] on input "text" at bounding box center [340, 111] width 81 height 13
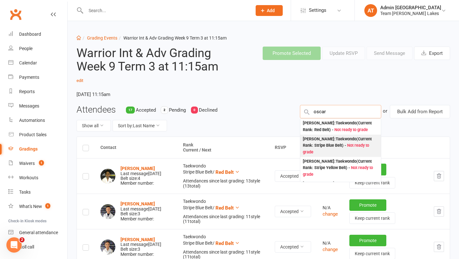
type input "oscar"
click at [316, 145] on div "Oscar Vincent : Taekwondo (Current Rank: Stripe Blue Belt ) - Not ready to grade" at bounding box center [341, 146] width 76 height 20
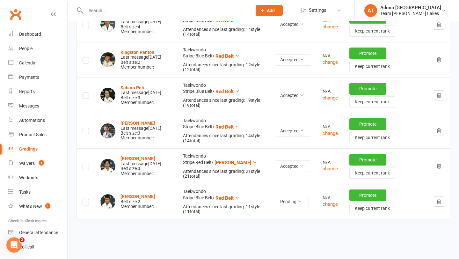
scroll to position [650, 0]
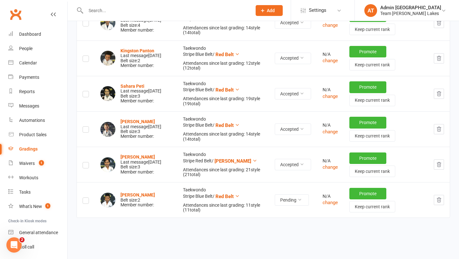
click at [85, 202] on label at bounding box center [86, 202] width 6 height 0
click at [85, 198] on input "checkbox" at bounding box center [86, 198] width 6 height 0
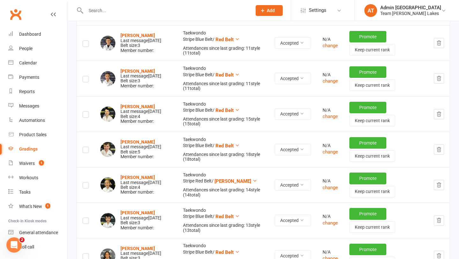
scroll to position [0, 0]
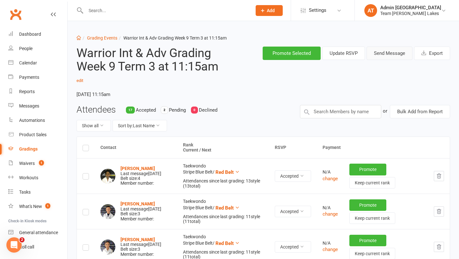
click at [388, 52] on button "Send Message" at bounding box center [390, 53] width 46 height 13
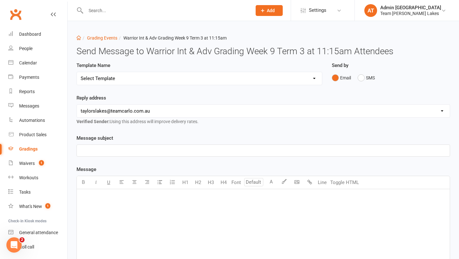
click at [283, 79] on select "Select Template [SMS] Black Belt Payment Advice (Black Belt & Kukkiwon) [SMS] B…" at bounding box center [199, 78] width 245 height 13
select select "20"
click at [77, 72] on select "Select Template [SMS] Black Belt Payment Advice (Black Belt & Kukkiwon) [SMS] B…" at bounding box center [199, 78] width 245 height 13
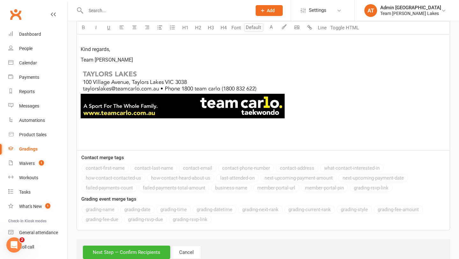
scroll to position [390, 0]
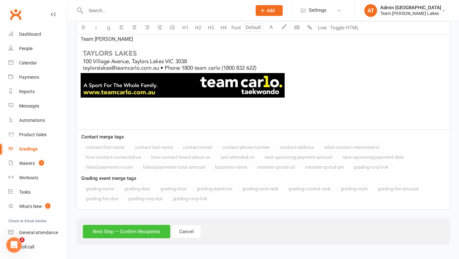
click at [138, 233] on button "Next Step — Confirm Recipients" at bounding box center [126, 231] width 87 height 13
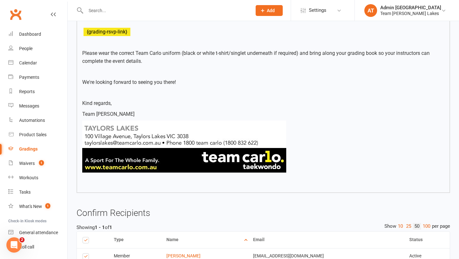
scroll to position [326, 0]
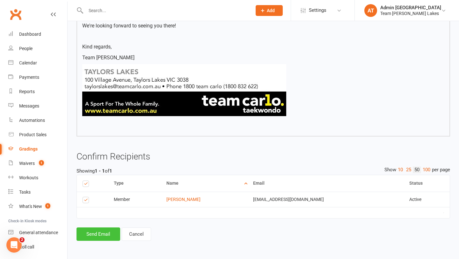
click at [104, 236] on button "Send Email" at bounding box center [99, 233] width 44 height 13
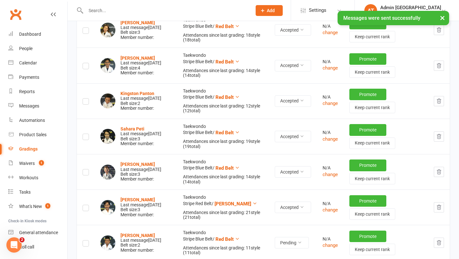
scroll to position [668, 0]
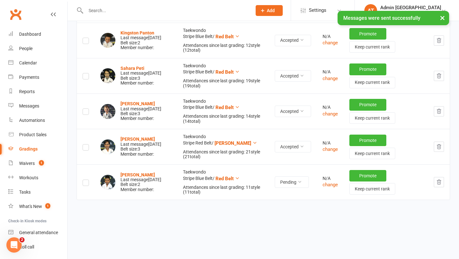
click at [85, 184] on label at bounding box center [86, 184] width 6 height 0
click at [85, 180] on input "checkbox" at bounding box center [86, 180] width 6 height 0
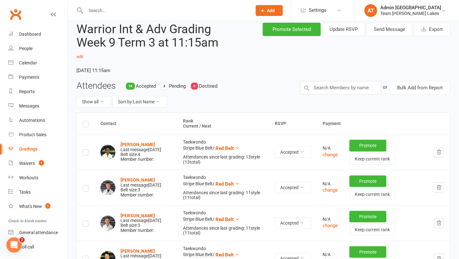
scroll to position [0, 0]
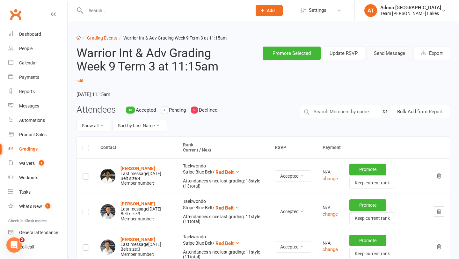
click at [385, 55] on button "Send Message" at bounding box center [390, 53] width 46 height 13
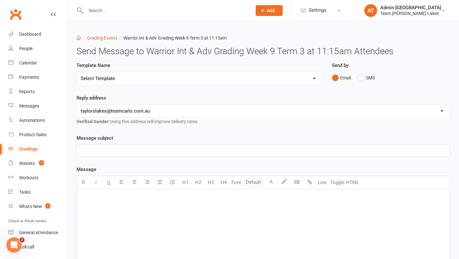
click at [270, 81] on select "Select Template [SMS] Black Belt Payment Advice (Black Belt & Kukkiwon) [SMS] B…" at bounding box center [199, 78] width 245 height 13
select select "22"
click at [77, 72] on select "Select Template [SMS] Black Belt Payment Advice (Black Belt & Kukkiwon) [SMS] B…" at bounding box center [199, 78] width 245 height 13
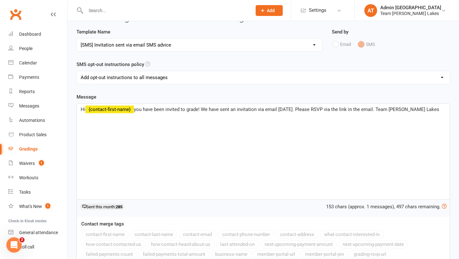
scroll to position [121, 0]
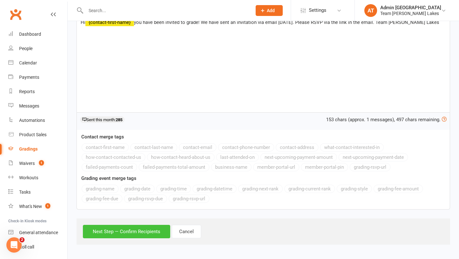
click at [154, 230] on button "Next Step — Confirm Recipients" at bounding box center [126, 231] width 87 height 13
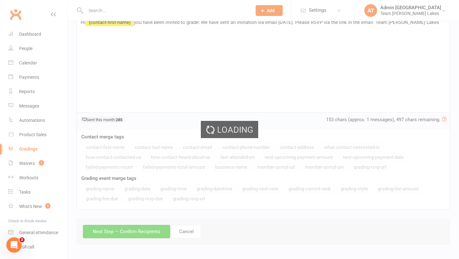
scroll to position [0, 0]
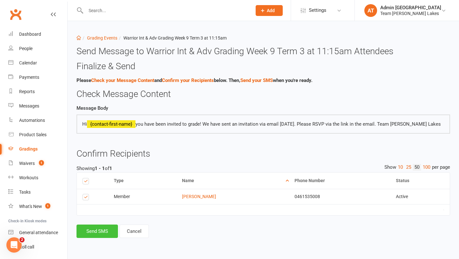
click at [98, 230] on button "Send SMS" at bounding box center [97, 231] width 41 height 13
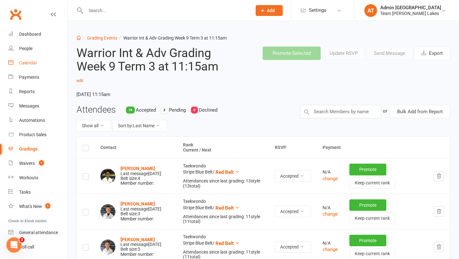
click at [30, 62] on div "Calendar" at bounding box center [28, 62] width 18 height 5
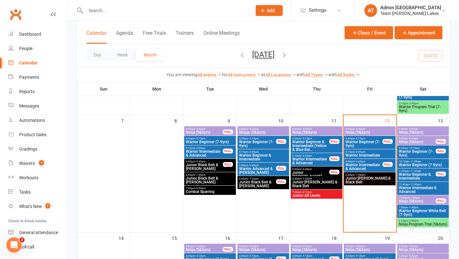
scroll to position [151, 0]
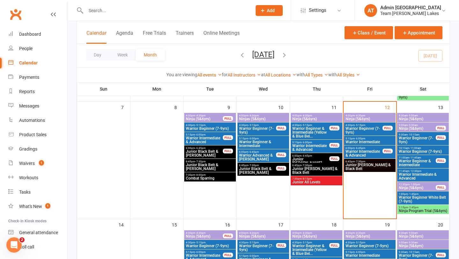
click at [362, 139] on span "- 6:00pm" at bounding box center [360, 138] width 11 height 3
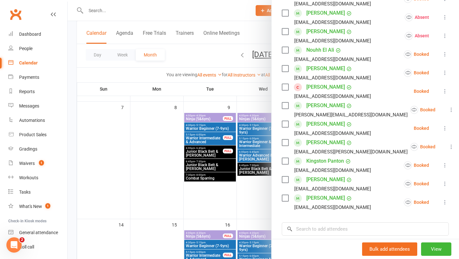
scroll to position [272, 0]
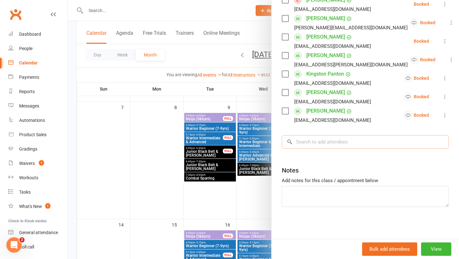
click at [320, 144] on input "search" at bounding box center [365, 141] width 167 height 13
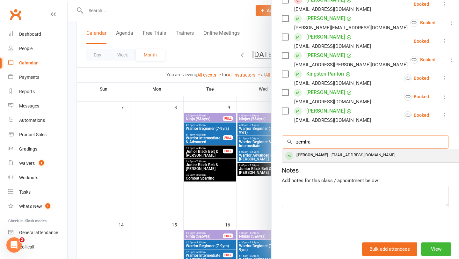
type input "zemira"
click at [314, 157] on div "Zemira Sanico" at bounding box center [312, 155] width 37 height 9
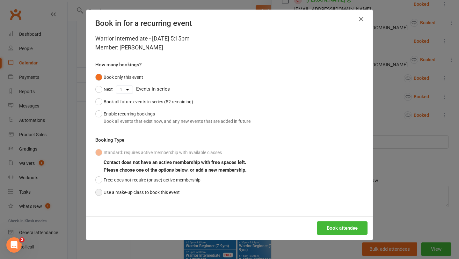
click at [149, 189] on button "Use a make-up class to book this event" at bounding box center [137, 192] width 85 height 12
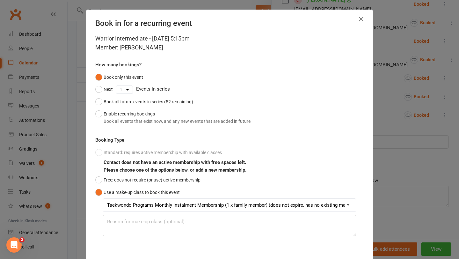
scroll to position [28, 0]
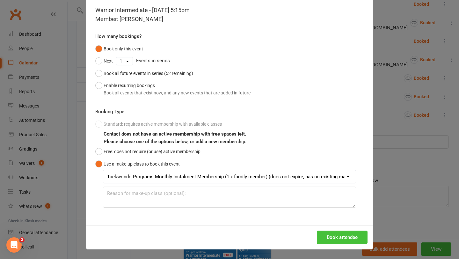
click at [333, 233] on button "Book attendee" at bounding box center [342, 237] width 51 height 13
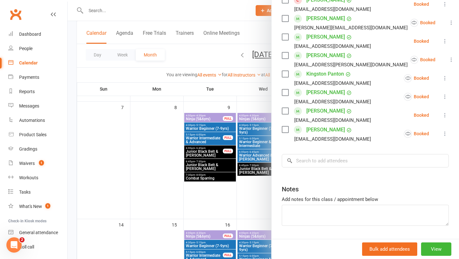
click at [196, 171] on div at bounding box center [264, 129] width 392 height 259
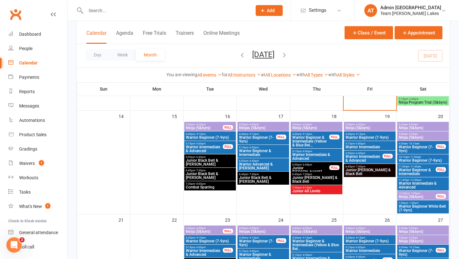
scroll to position [280, 0]
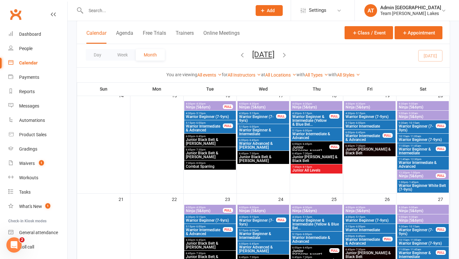
click at [417, 164] on span "Warrior Intermediate & Advanced" at bounding box center [423, 165] width 49 height 8
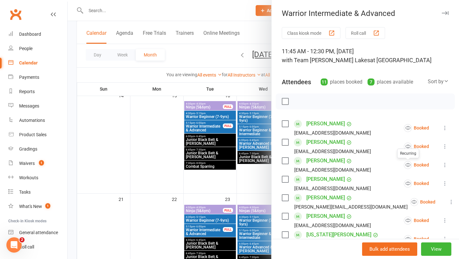
scroll to position [198, 0]
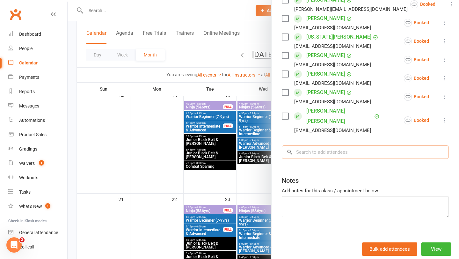
click at [349, 145] on input "search" at bounding box center [365, 151] width 167 height 13
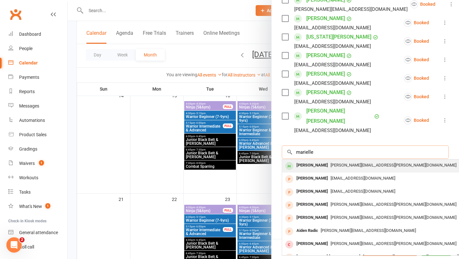
type input "marielle"
click at [315, 161] on div "Marielle Datt" at bounding box center [312, 165] width 37 height 9
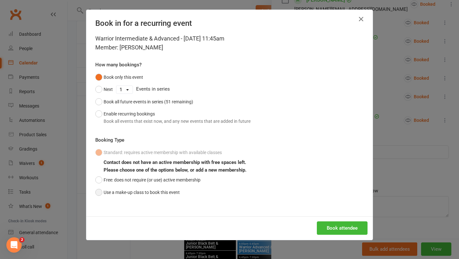
click at [127, 192] on button "Use a make-up class to book this event" at bounding box center [137, 192] width 85 height 12
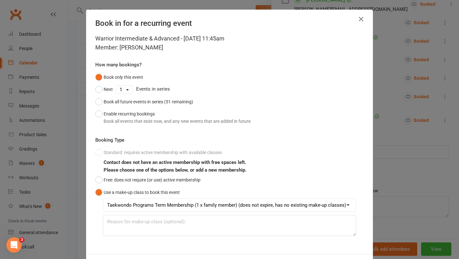
scroll to position [28, 0]
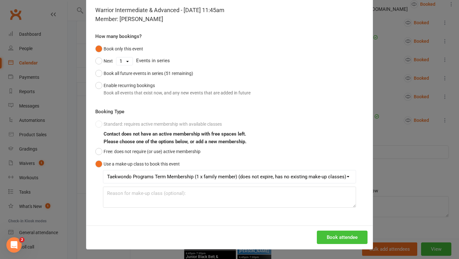
click at [336, 235] on button "Book attendee" at bounding box center [342, 237] width 51 height 13
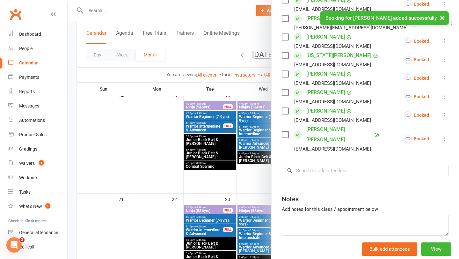
scroll to position [216, 0]
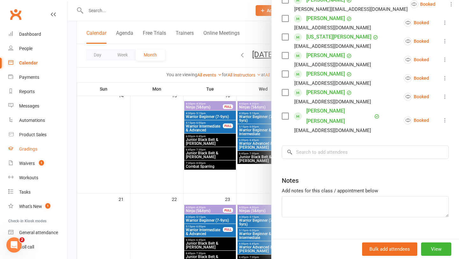
click at [28, 149] on div "Gradings" at bounding box center [28, 148] width 18 height 5
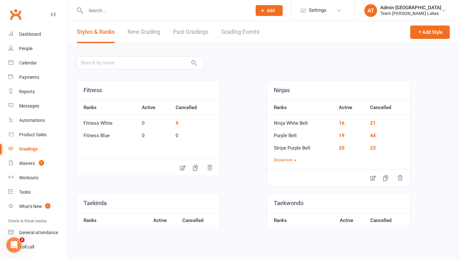
click at [258, 29] on link "Grading Events" at bounding box center [240, 32] width 38 height 22
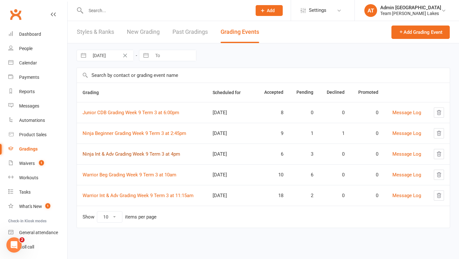
click at [126, 155] on link "Ninja Int & Adv Grading Week 9 Term 3 at 4pm" at bounding box center [132, 154] width 98 height 6
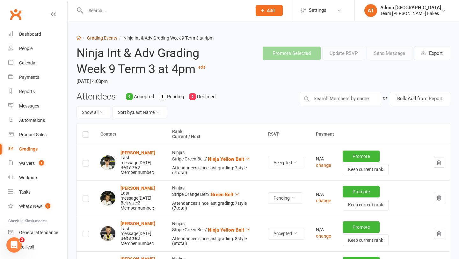
click at [103, 39] on link "Grading Events" at bounding box center [102, 37] width 30 height 5
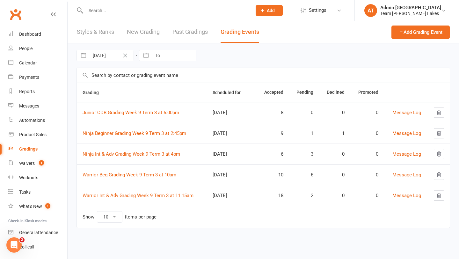
click at [129, 129] on td "Ninja Beginner Grading Week 9 Term 3 at 2:45pm" at bounding box center [142, 133] width 130 height 21
click at [129, 132] on link "Ninja Beginner Grading Week 9 Term 3 at 2:45pm" at bounding box center [135, 133] width 104 height 6
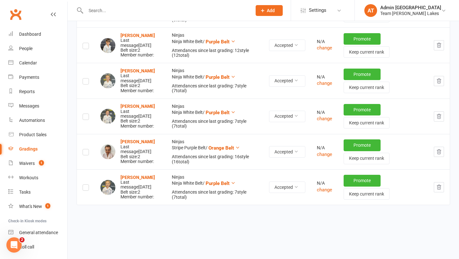
scroll to position [332, 0]
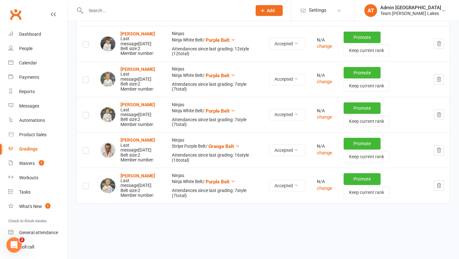
click at [104, 10] on input "text" at bounding box center [166, 10] width 164 height 9
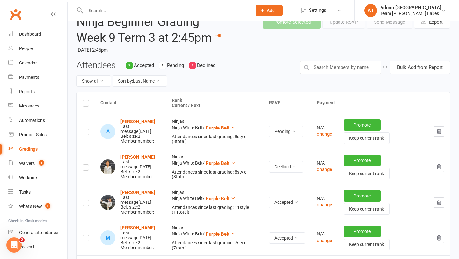
scroll to position [0, 0]
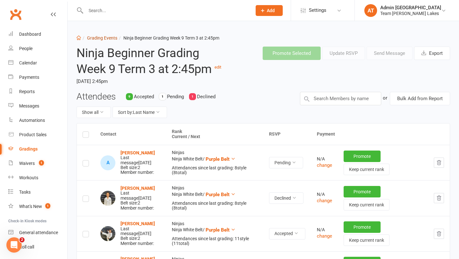
click at [102, 37] on link "Grading Events" at bounding box center [102, 37] width 30 height 5
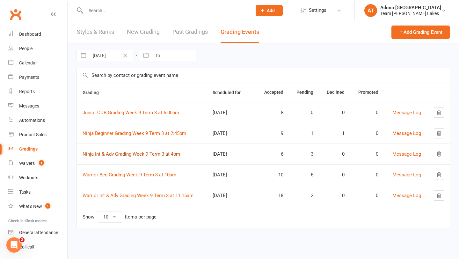
click at [137, 155] on link "Ninja Int & Adv Grading Week 9 Term 3 at 4pm" at bounding box center [132, 154] width 98 height 6
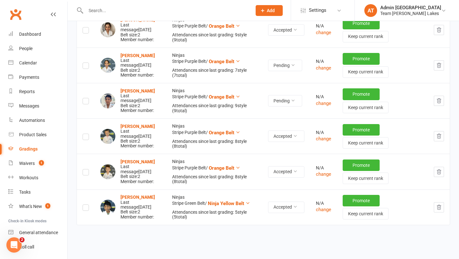
scroll to position [240, 0]
click at [130, 89] on strong "Kiaan Praveen" at bounding box center [138, 90] width 34 height 5
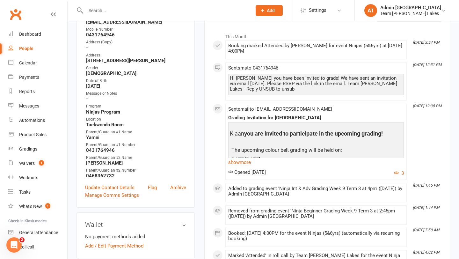
scroll to position [99, 0]
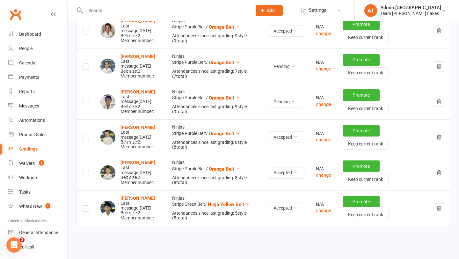
scroll to position [239, 0]
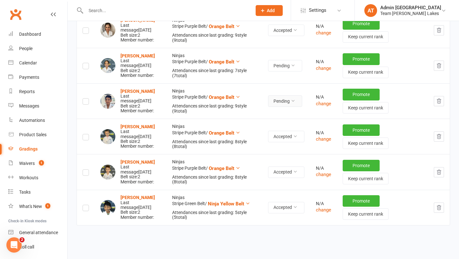
click at [294, 101] on button "Pending" at bounding box center [285, 100] width 34 height 11
click at [283, 113] on link "Accepted" at bounding box center [275, 115] width 63 height 13
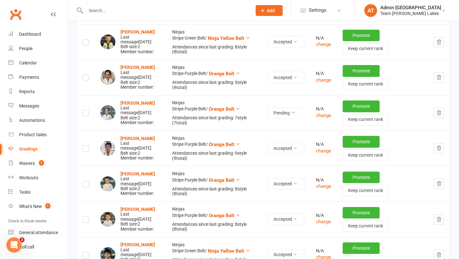
scroll to position [191, 0]
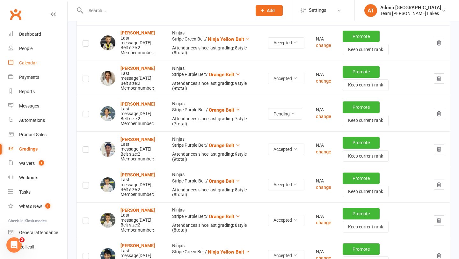
click at [29, 62] on div "Calendar" at bounding box center [28, 62] width 18 height 5
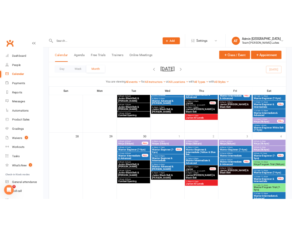
scroll to position [424, 0]
